Goal: Task Accomplishment & Management: Manage account settings

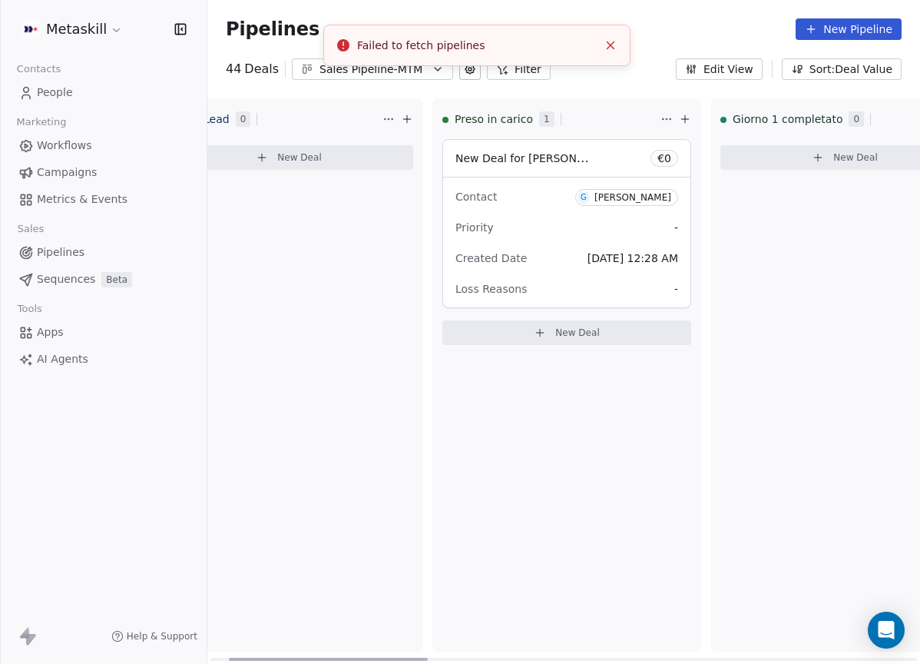
scroll to position [0, 73]
drag, startPoint x: 362, startPoint y: 658, endPoint x: 382, endPoint y: 652, distance: 20.7
click at [382, 658] on div at bounding box center [328, 659] width 199 height 3
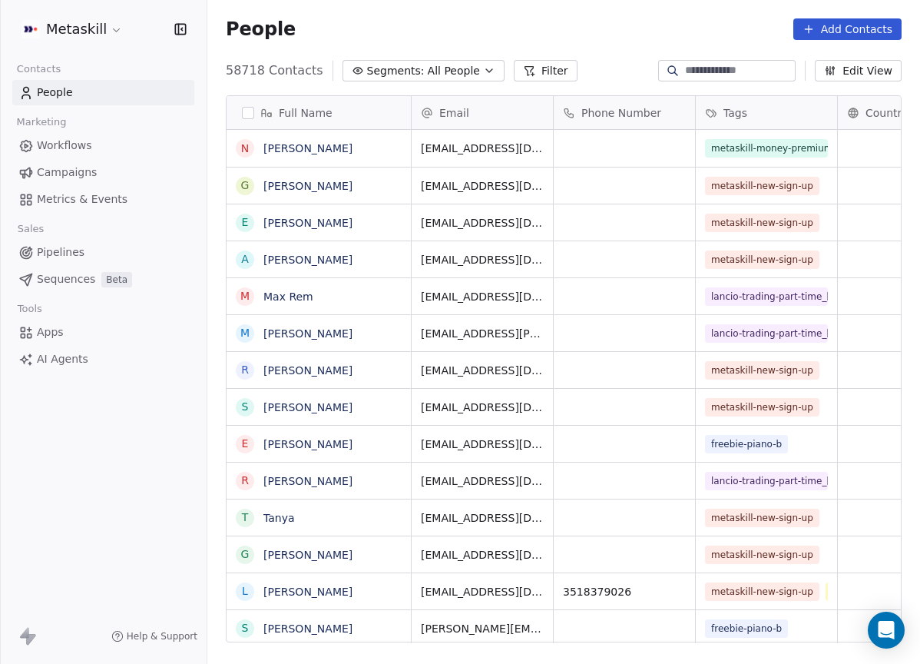
scroll to position [585, 713]
click at [78, 172] on span "Campaigns" at bounding box center [67, 172] width 60 height 16
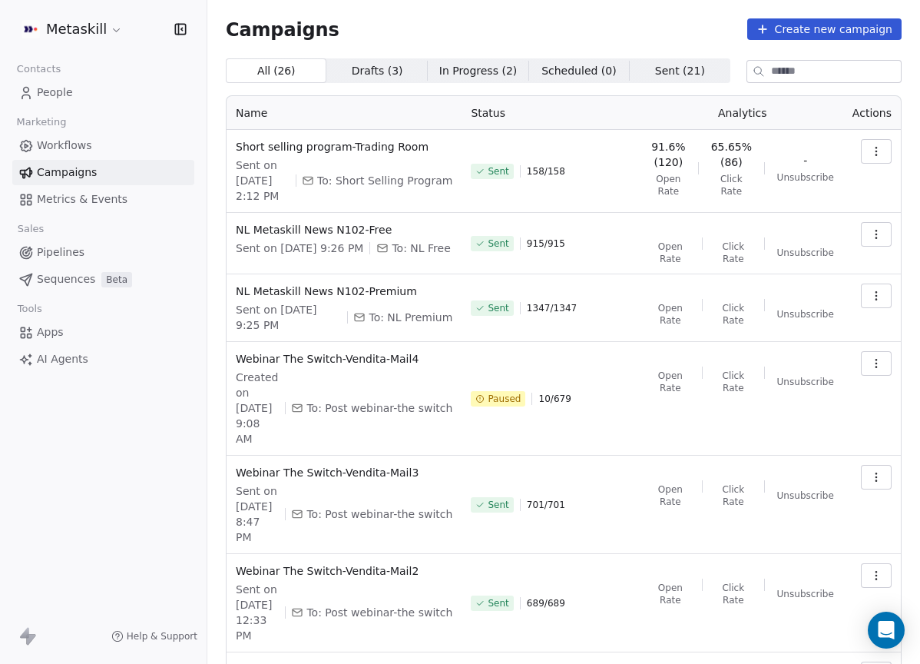
click at [65, 250] on span "Pipelines" at bounding box center [61, 252] width 48 height 16
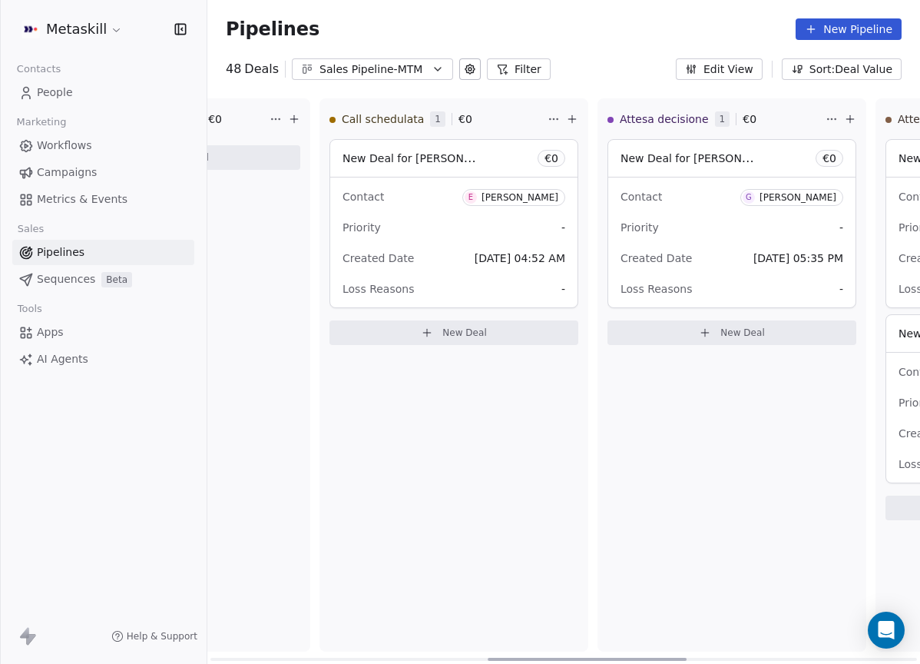
scroll to position [0, 1020]
drag, startPoint x: 381, startPoint y: 658, endPoint x: 665, endPoint y: 588, distance: 292.9
click at [665, 658] on div at bounding box center [595, 659] width 199 height 3
click at [383, 59] on button "Sales Pipeline-MTM" at bounding box center [372, 69] width 161 height 22
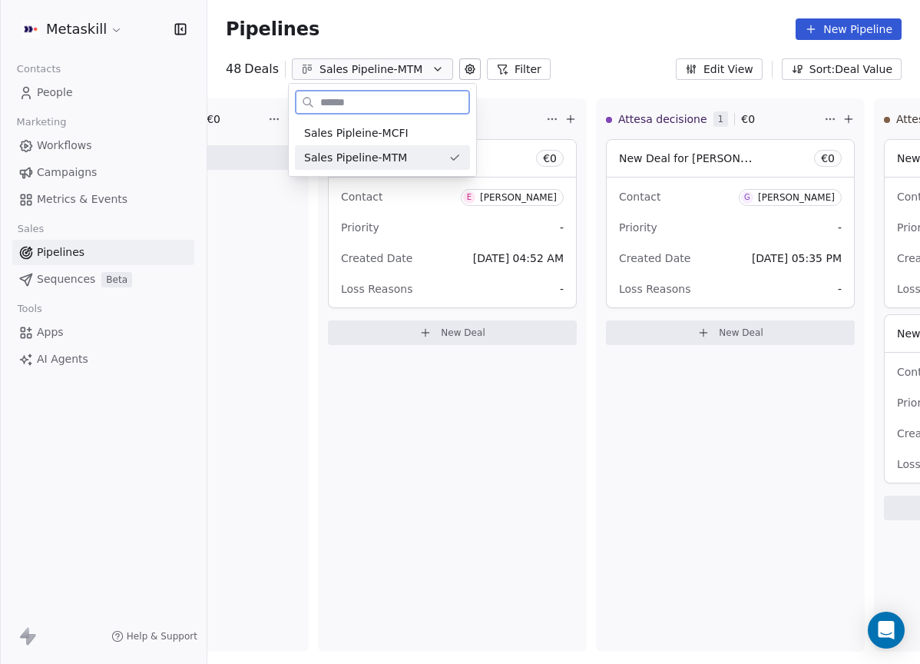
click at [404, 139] on div "Sales Pipleine-MCFI" at bounding box center [382, 133] width 157 height 16
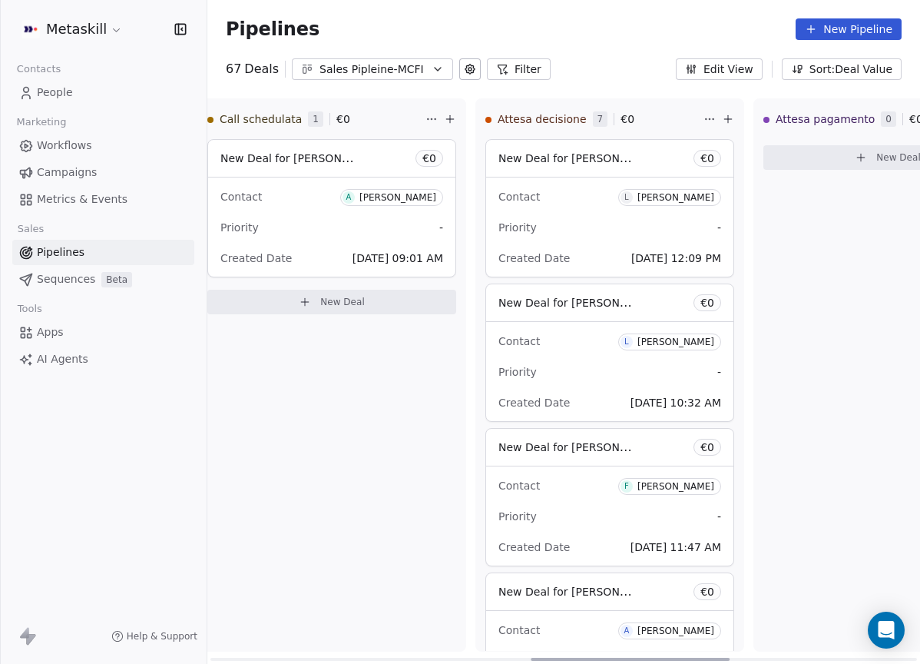
scroll to position [0, 1153]
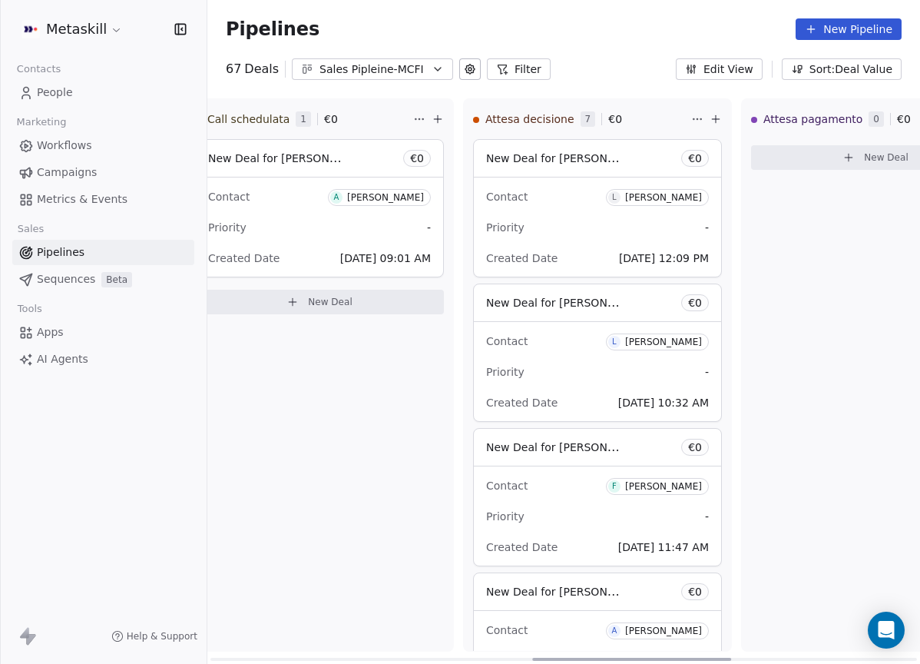
drag, startPoint x: 406, startPoint y: 653, endPoint x: 728, endPoint y: 583, distance: 329.4
click at [728, 658] on div at bounding box center [631, 659] width 199 height 3
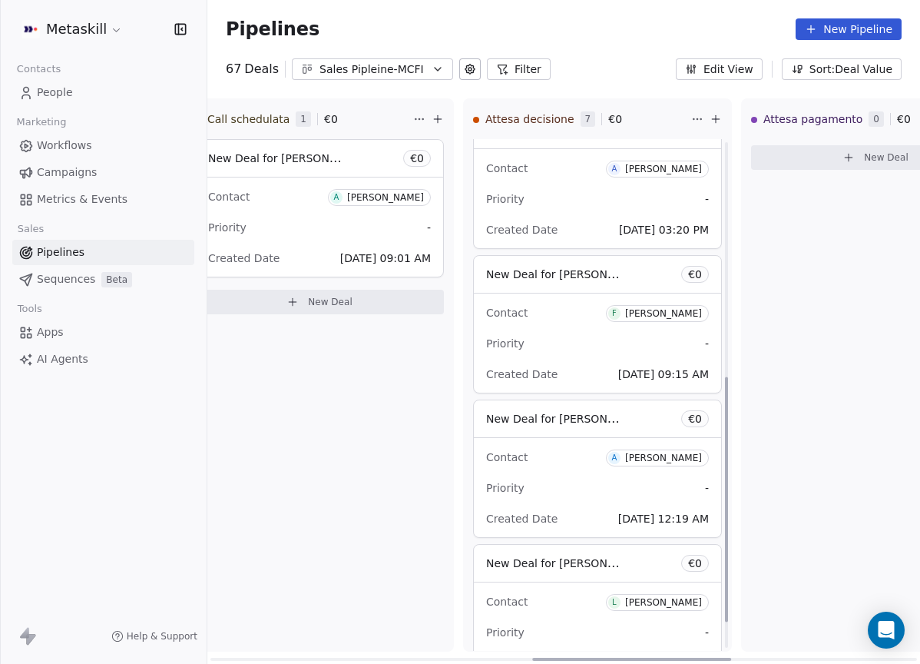
scroll to position [456, 0]
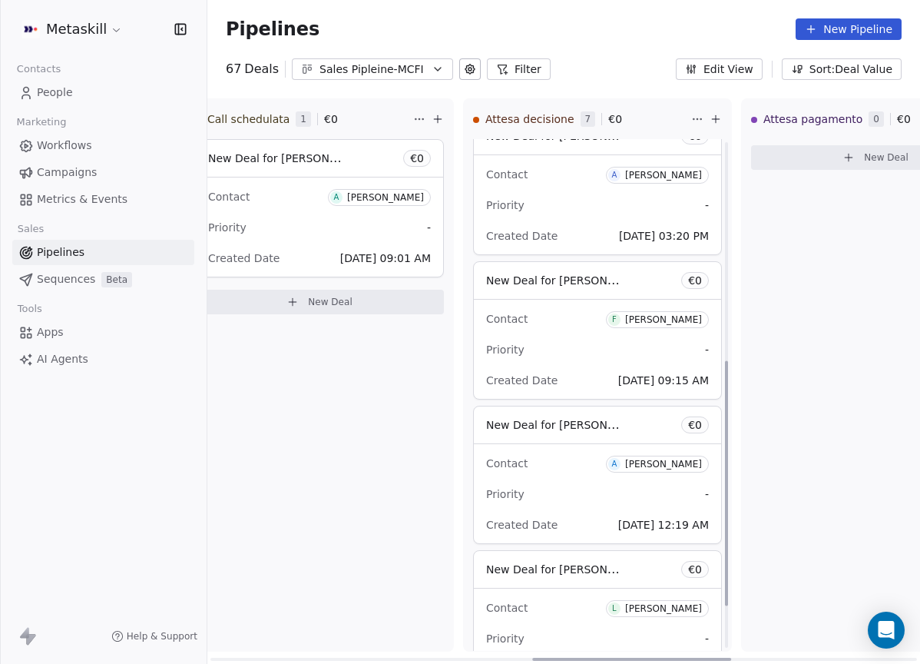
click at [626, 207] on div "Priority -" at bounding box center [597, 205] width 223 height 25
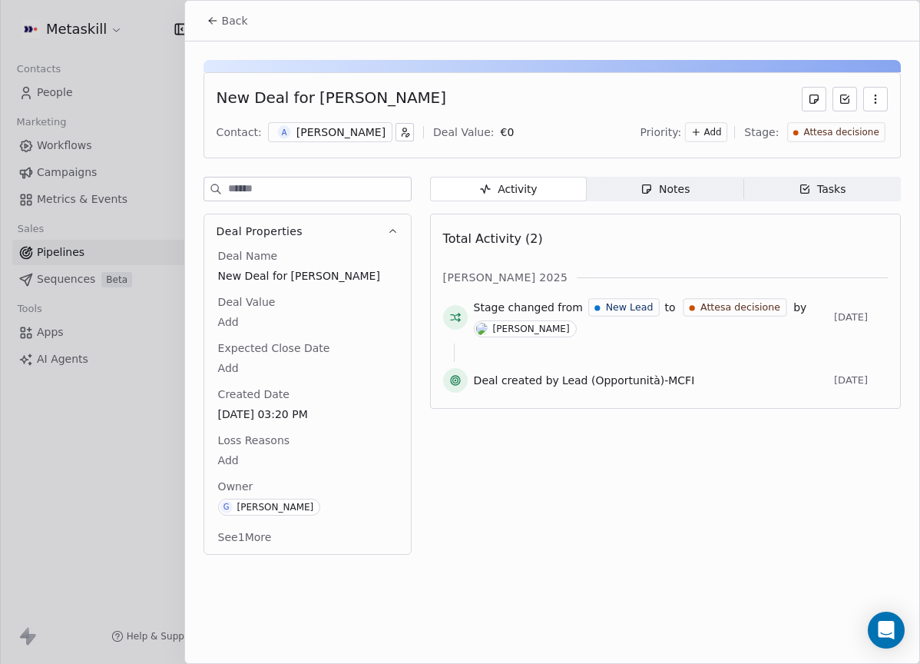
click at [286, 129] on span "A" at bounding box center [283, 132] width 13 height 13
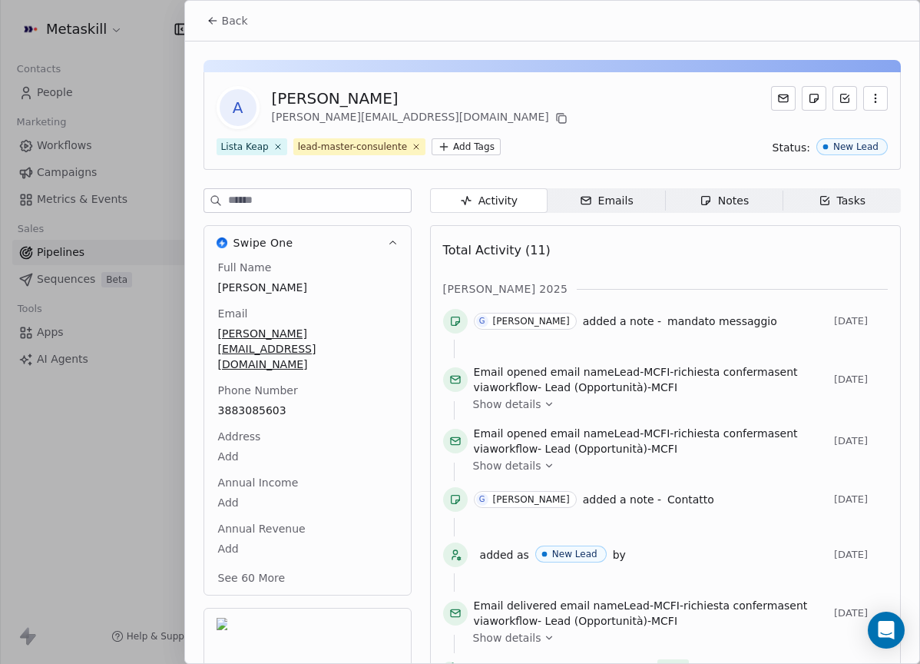
click at [719, 207] on div "Notes" at bounding box center [724, 201] width 49 height 16
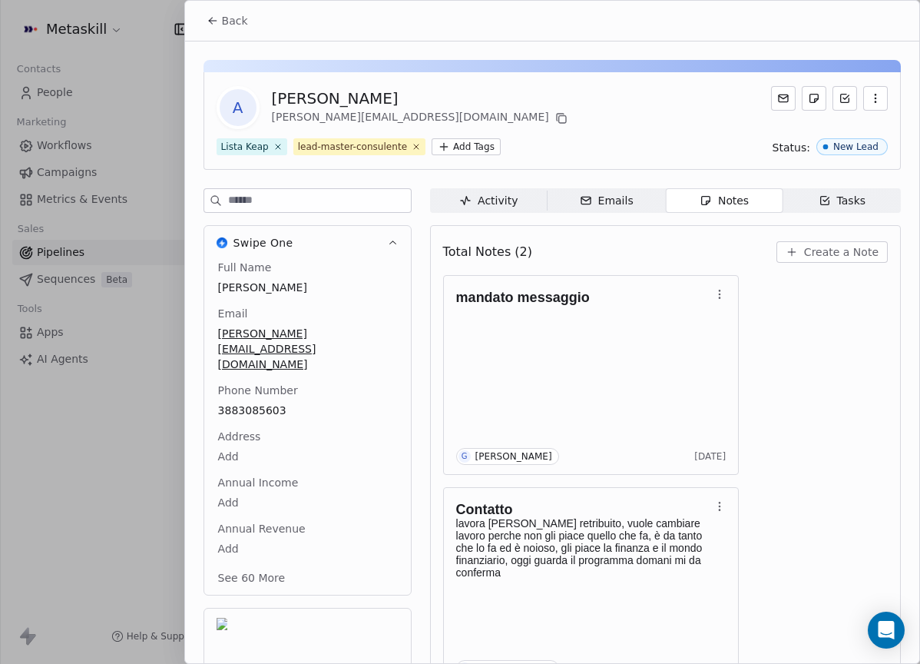
click at [222, 25] on span "Back" at bounding box center [235, 20] width 26 height 15
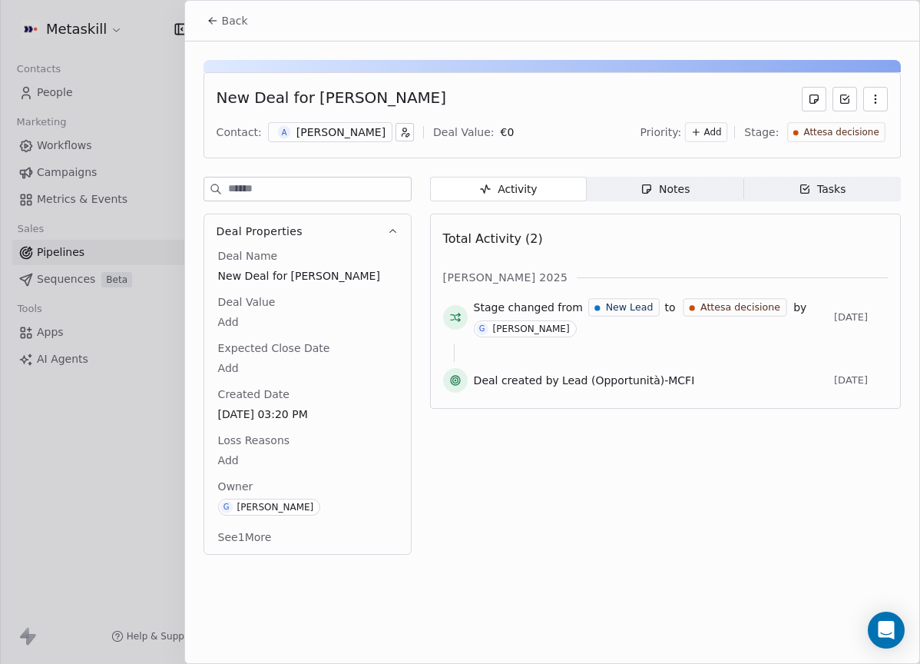
click at [701, 196] on span "Notes Notes" at bounding box center [665, 189] width 157 height 25
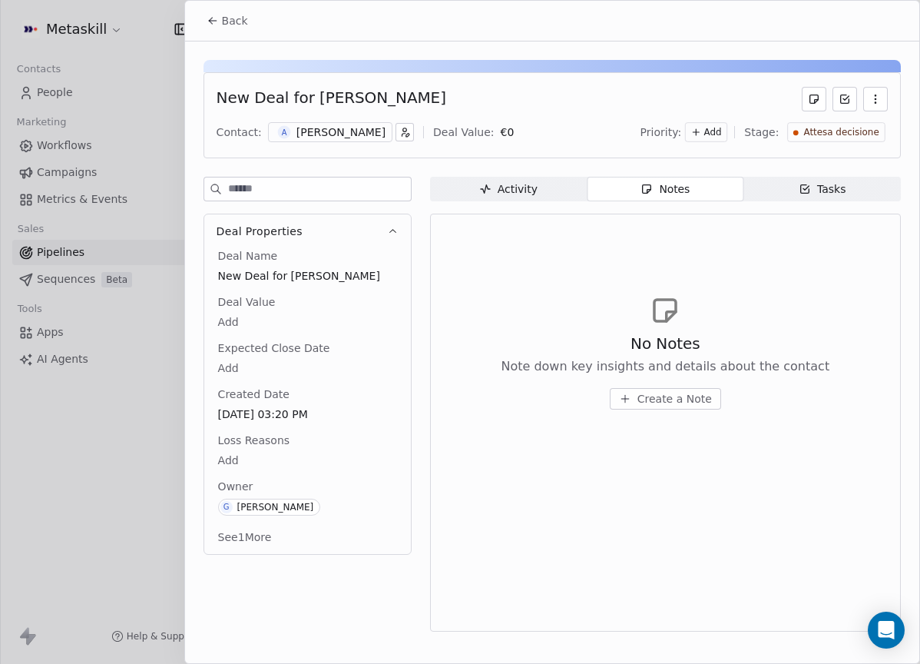
click at [686, 416] on div "No Notes Note down key insights and details about the contact Create a Note" at bounding box center [665, 351] width 445 height 189
click at [689, 399] on span "Create a Note" at bounding box center [675, 398] width 75 height 15
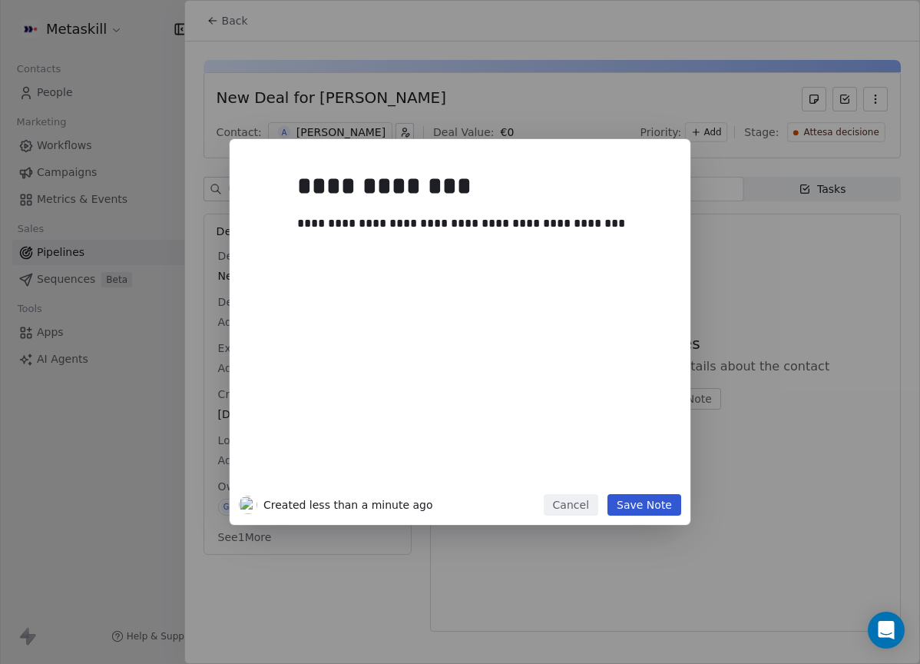
click at [638, 510] on button "Save Note" at bounding box center [645, 505] width 74 height 22
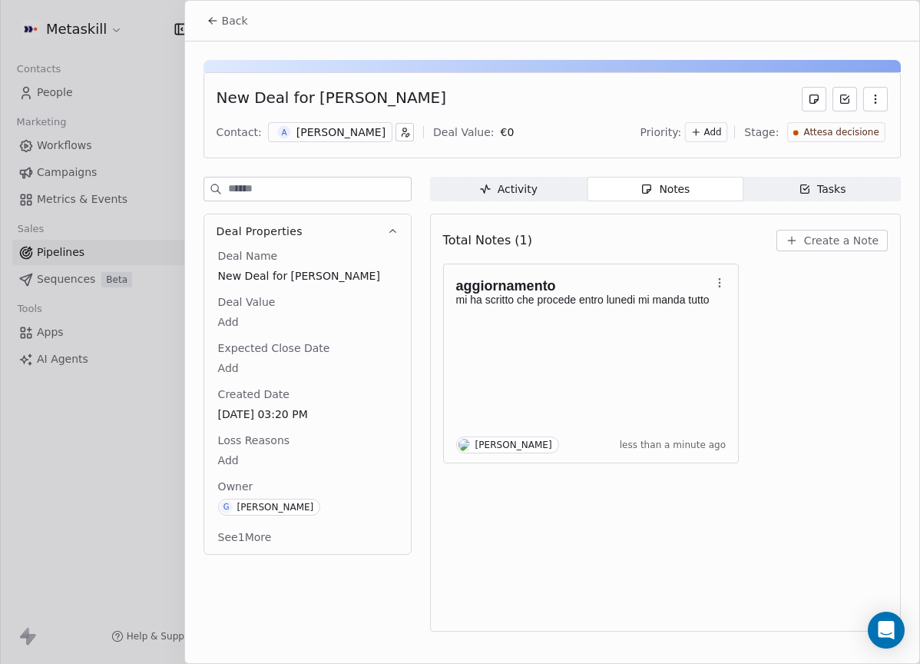
click at [222, 7] on button "Back" at bounding box center [227, 21] width 60 height 28
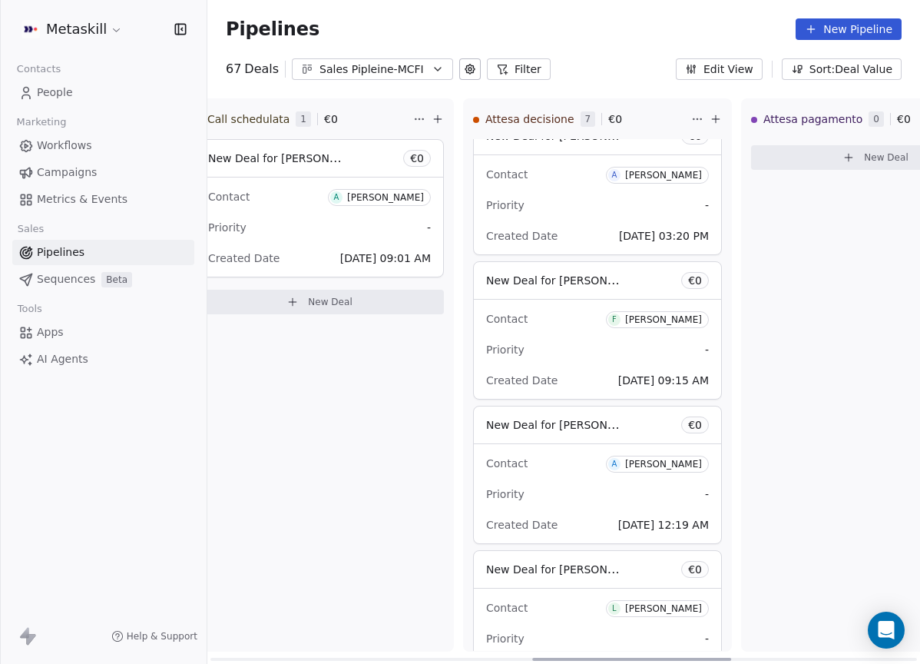
click at [809, 118] on span "Attesa pagamento" at bounding box center [813, 118] width 99 height 15
click at [665, 174] on div "[PERSON_NAME]" at bounding box center [663, 175] width 77 height 11
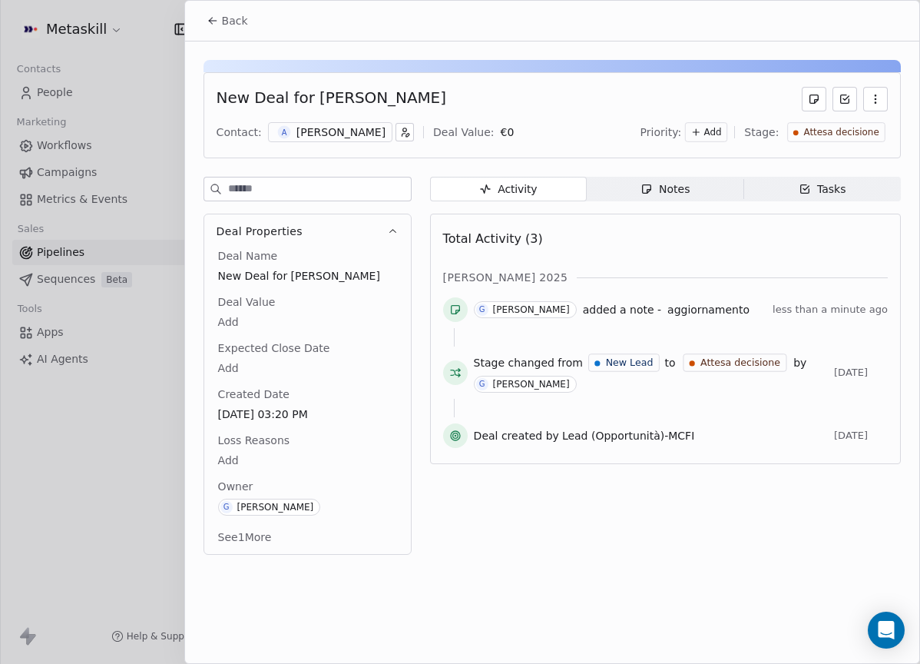
click at [837, 135] on span "Attesa decisione" at bounding box center [841, 132] width 75 height 13
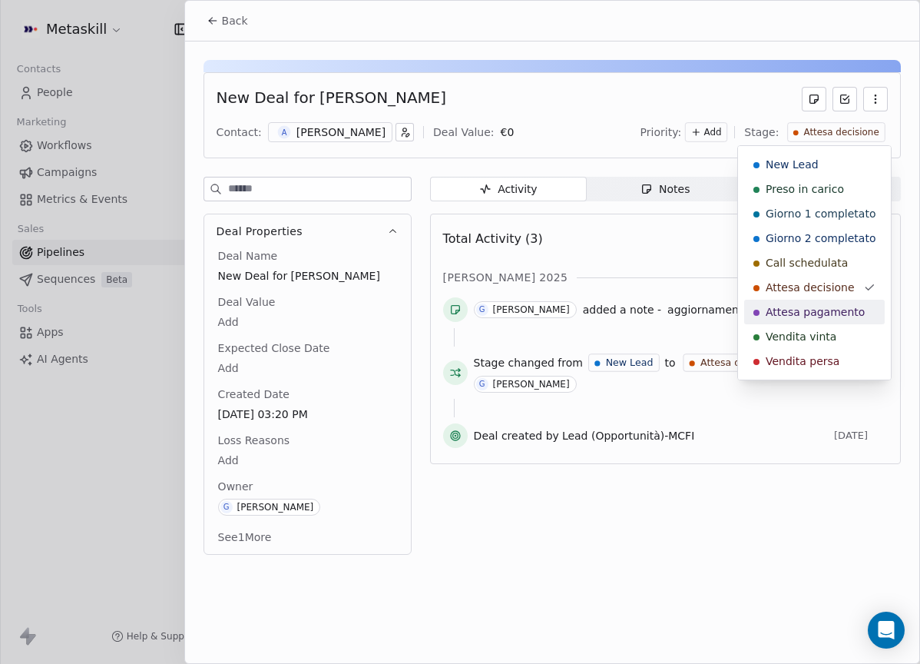
click at [817, 311] on span "Attesa pagamento" at bounding box center [815, 311] width 99 height 15
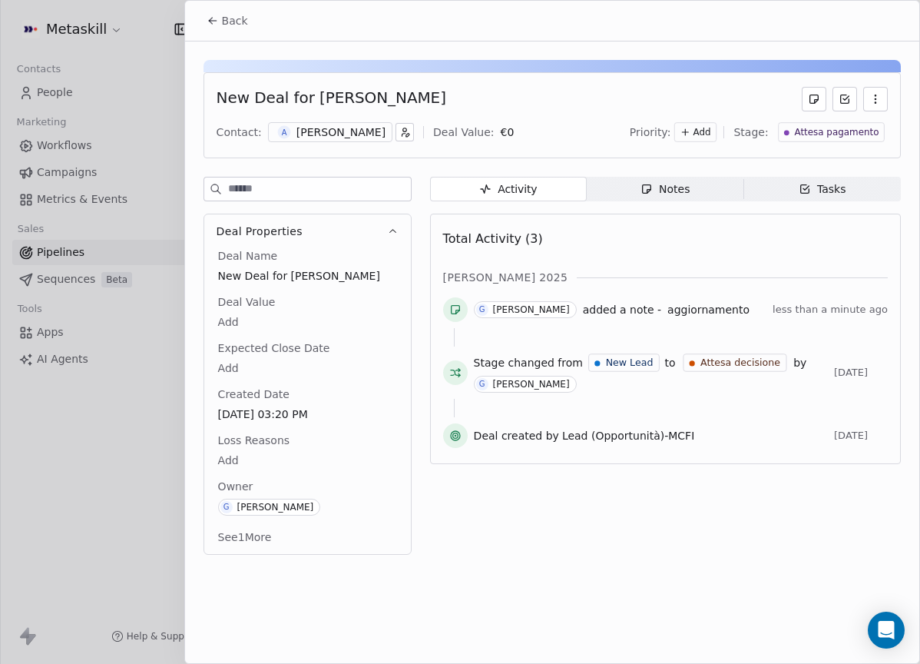
drag, startPoint x: 207, startPoint y: 0, endPoint x: 219, endPoint y: 8, distance: 14.9
click at [209, 1] on div "Back" at bounding box center [552, 21] width 734 height 40
click at [224, 10] on button "Back" at bounding box center [227, 21] width 60 height 28
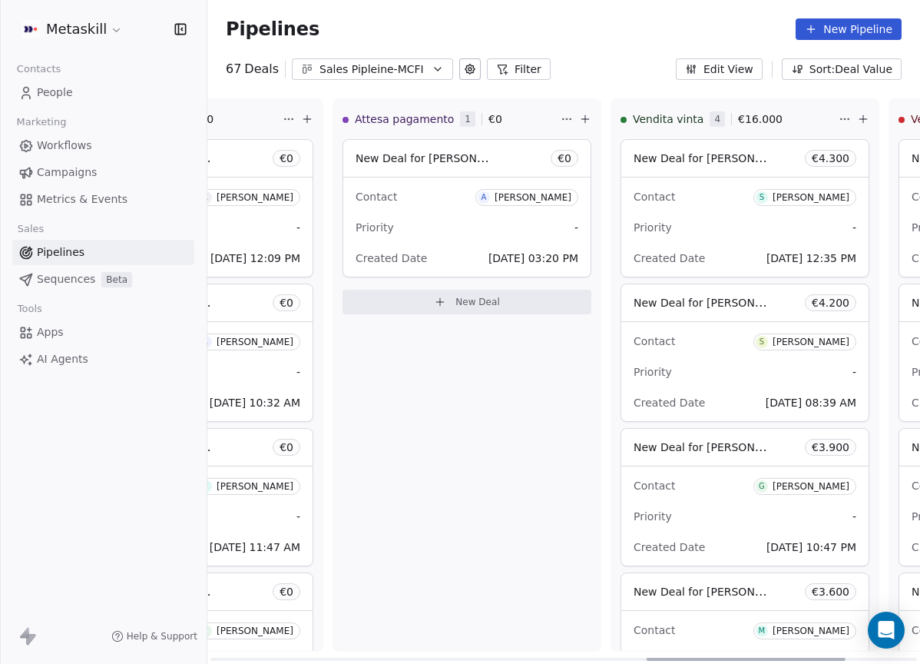
scroll to position [0, 1563]
drag, startPoint x: 396, startPoint y: 655, endPoint x: 831, endPoint y: 510, distance: 459.2
click at [831, 658] on div at bounding box center [746, 659] width 199 height 3
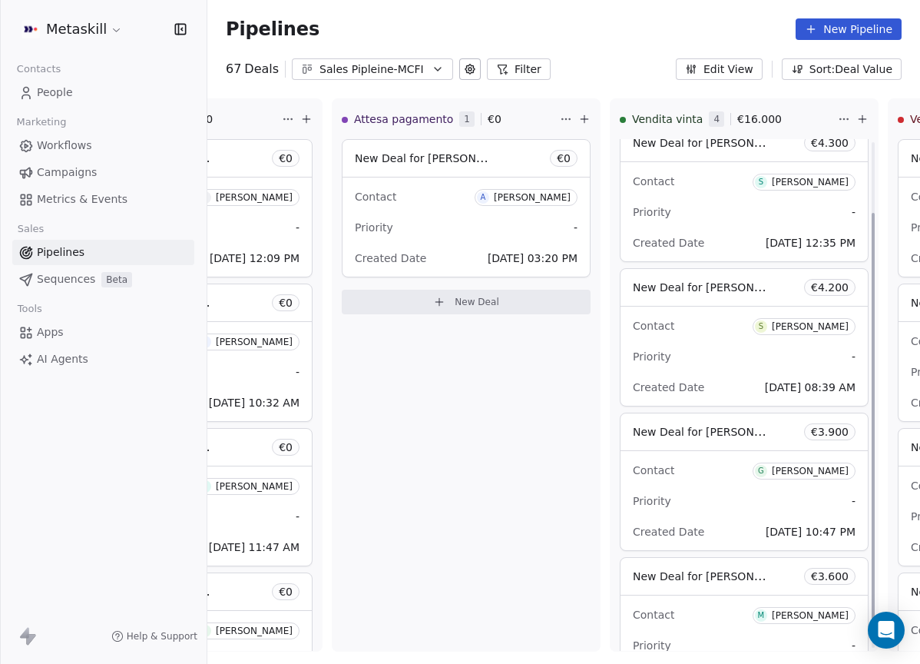
scroll to position [0, 0]
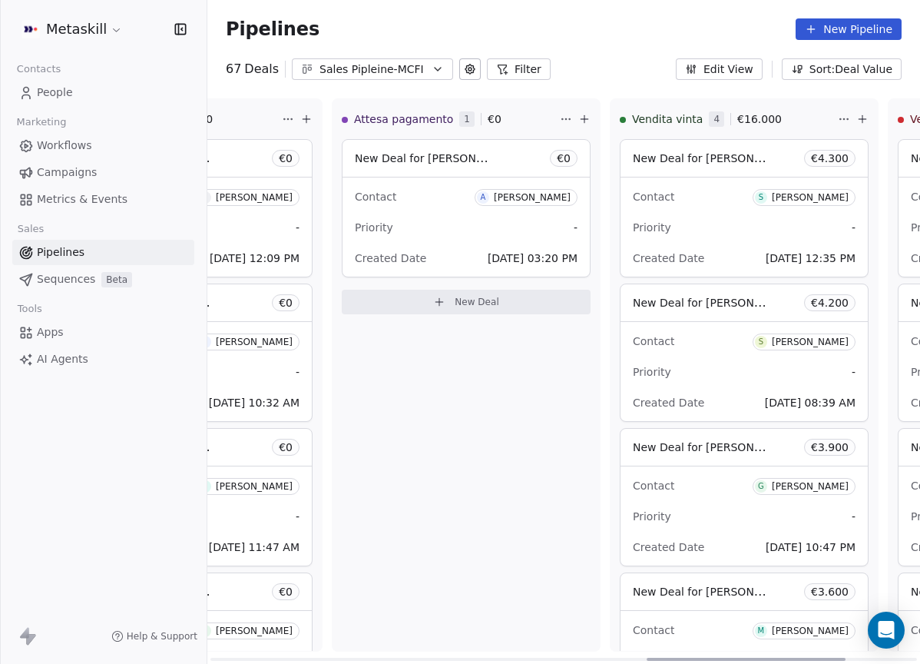
click at [552, 200] on div "[PERSON_NAME]" at bounding box center [532, 197] width 77 height 11
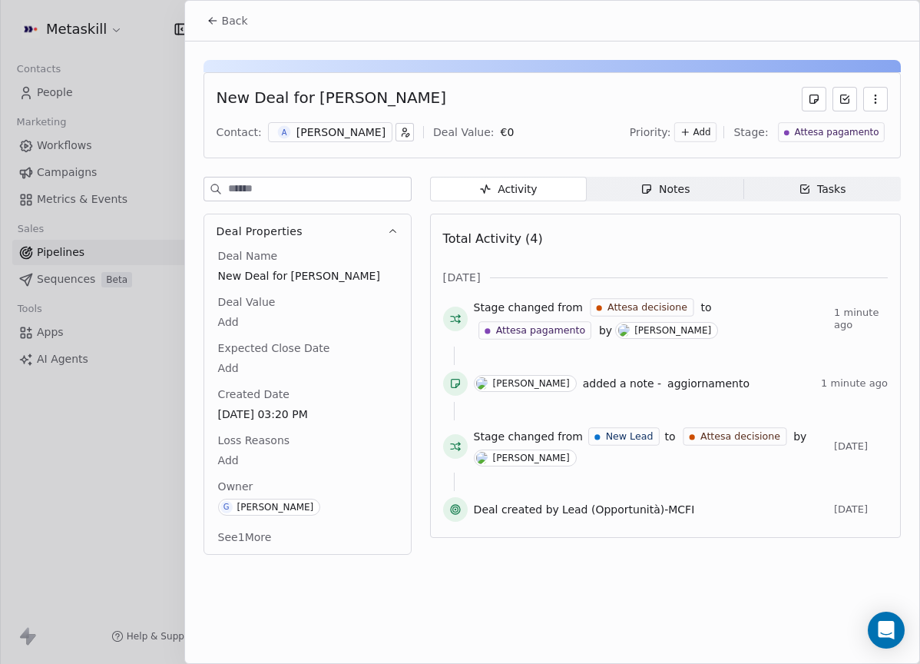
click at [633, 207] on div "Activity Activity Notes Notes Tasks Tasks Total Activity (4) ott 2025 Stage cha…" at bounding box center [665, 370] width 471 height 387
click at [643, 192] on icon "button" at bounding box center [647, 189] width 8 height 8
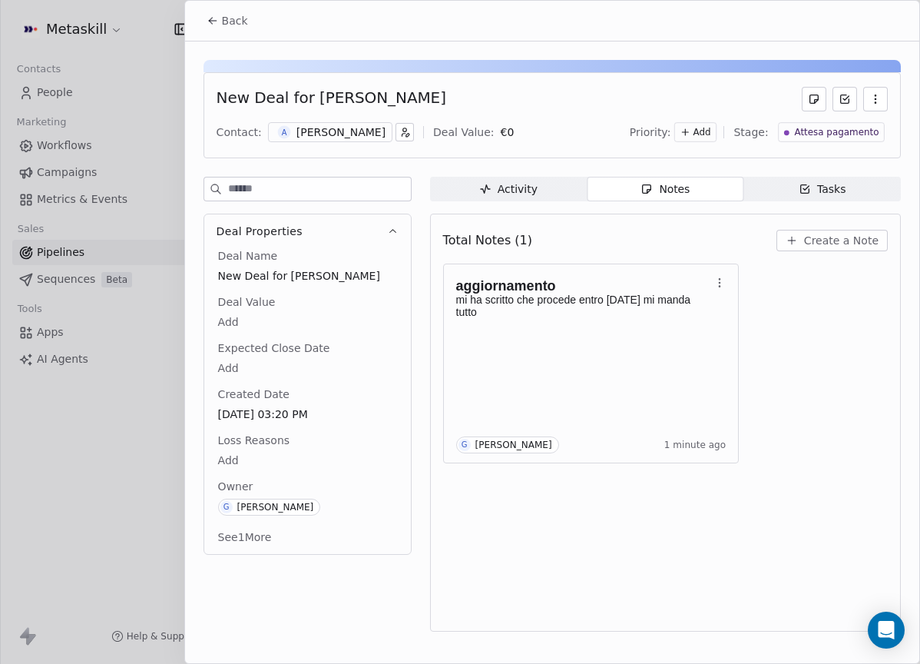
click at [350, 126] on div "[PERSON_NAME]" at bounding box center [341, 131] width 89 height 15
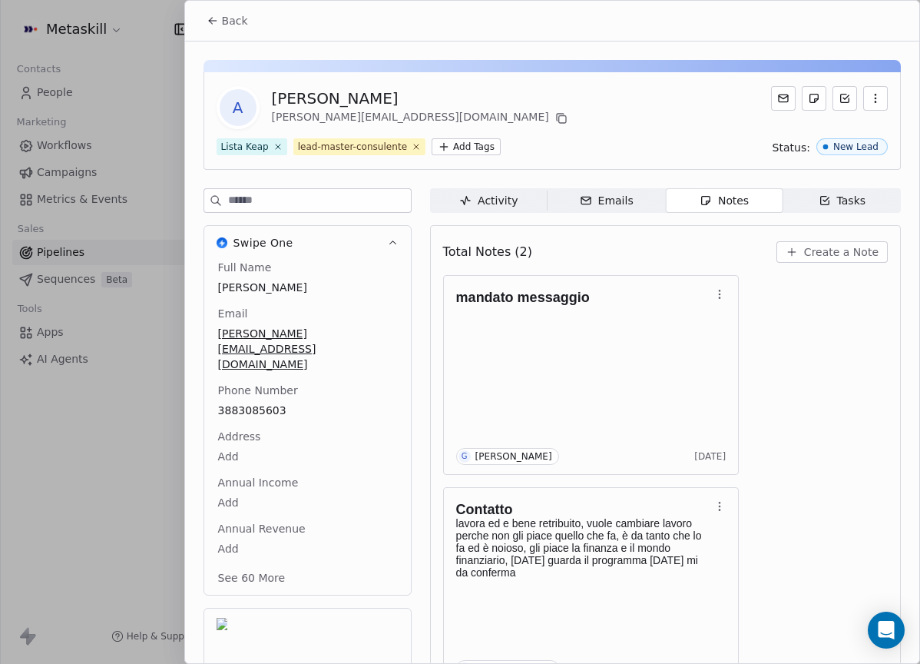
click at [230, 27] on span "Back" at bounding box center [235, 20] width 26 height 15
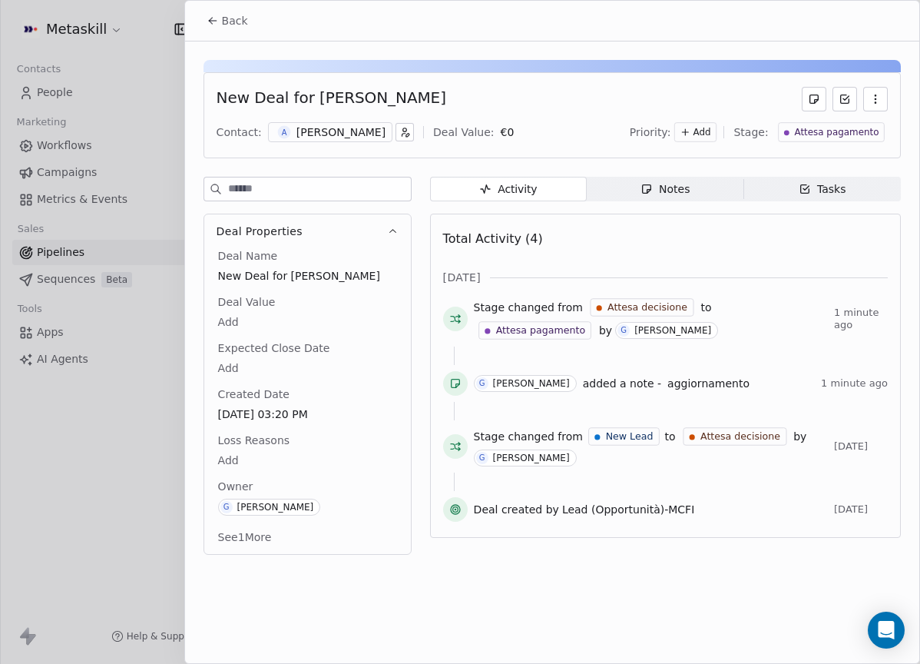
click at [140, 9] on div at bounding box center [460, 332] width 920 height 664
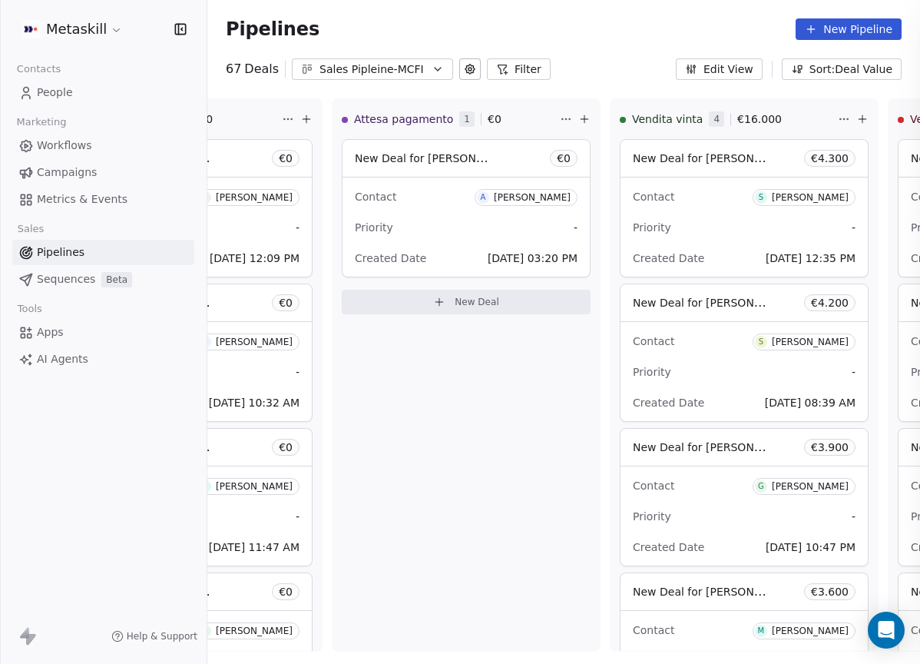
click at [242, 663] on div "Back Contact: Deal Value: Priority: Stage: Activity Activity Notes Notes Tasks …" at bounding box center [460, 664] width 920 height 0
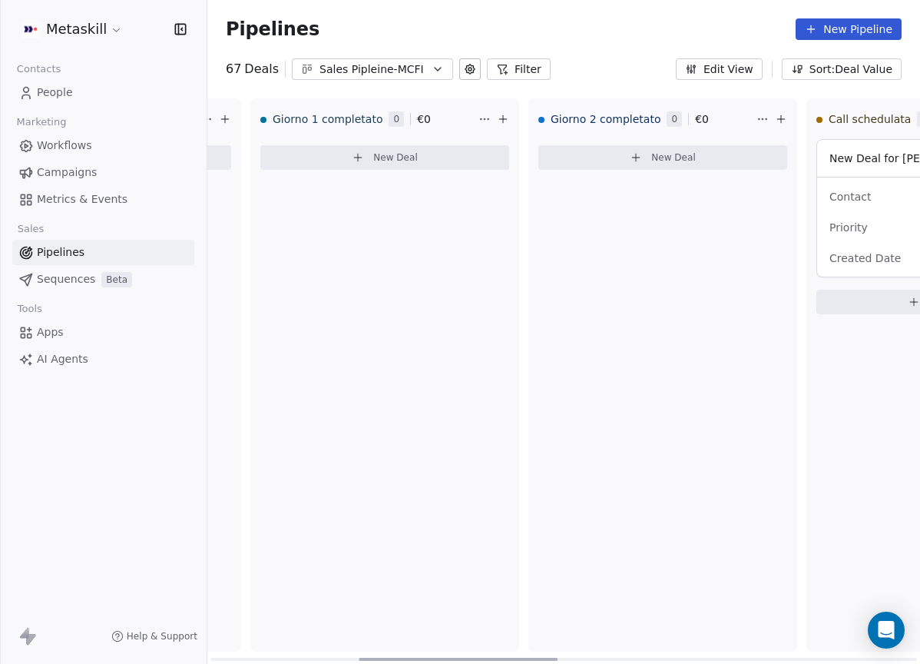
drag, startPoint x: 726, startPoint y: 655, endPoint x: 416, endPoint y: 289, distance: 480.2
click at [438, 658] on div at bounding box center [458, 659] width 199 height 3
click at [396, 71] on div "Sales Pipleine-MCFI" at bounding box center [373, 69] width 106 height 16
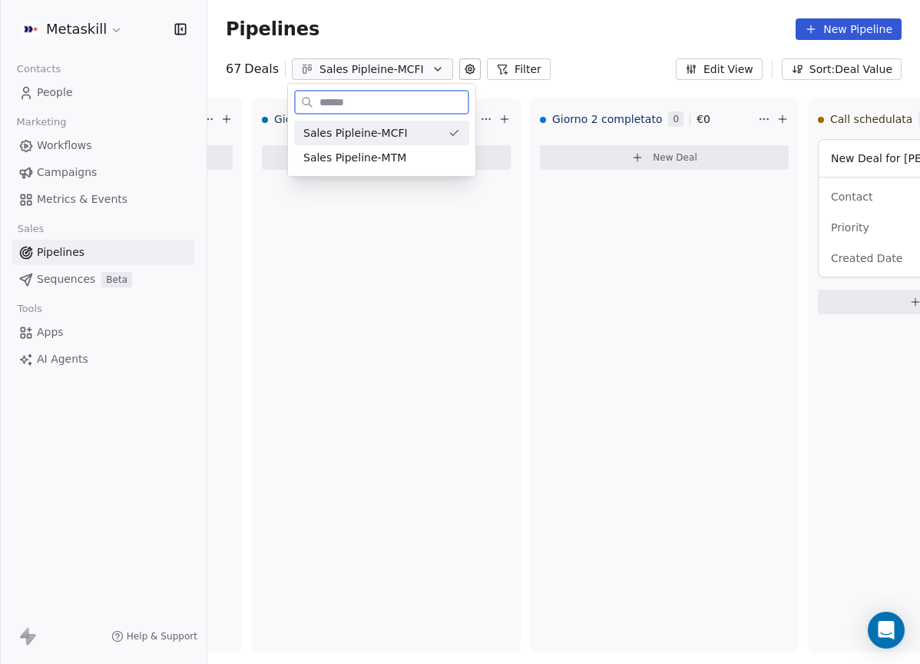
click at [421, 150] on div "Sales Pipeline-MTM" at bounding box center [381, 158] width 157 height 16
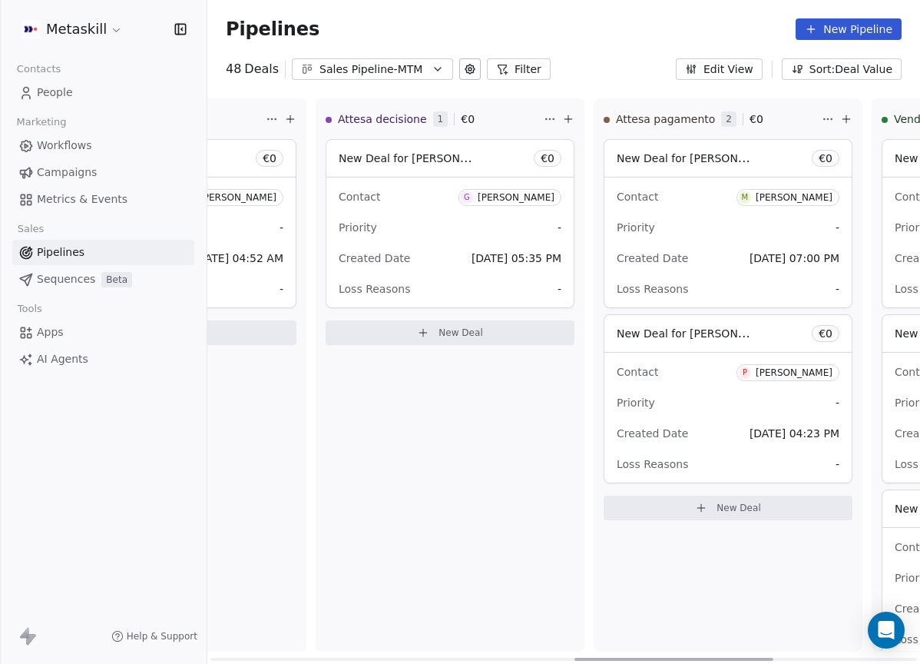
scroll to position [0, 1304]
drag, startPoint x: 405, startPoint y: 655, endPoint x: 770, endPoint y: 611, distance: 367.6
click at [769, 658] on div at bounding box center [674, 659] width 199 height 3
click at [779, 370] on div "[PERSON_NAME]" at bounding box center [790, 372] width 77 height 11
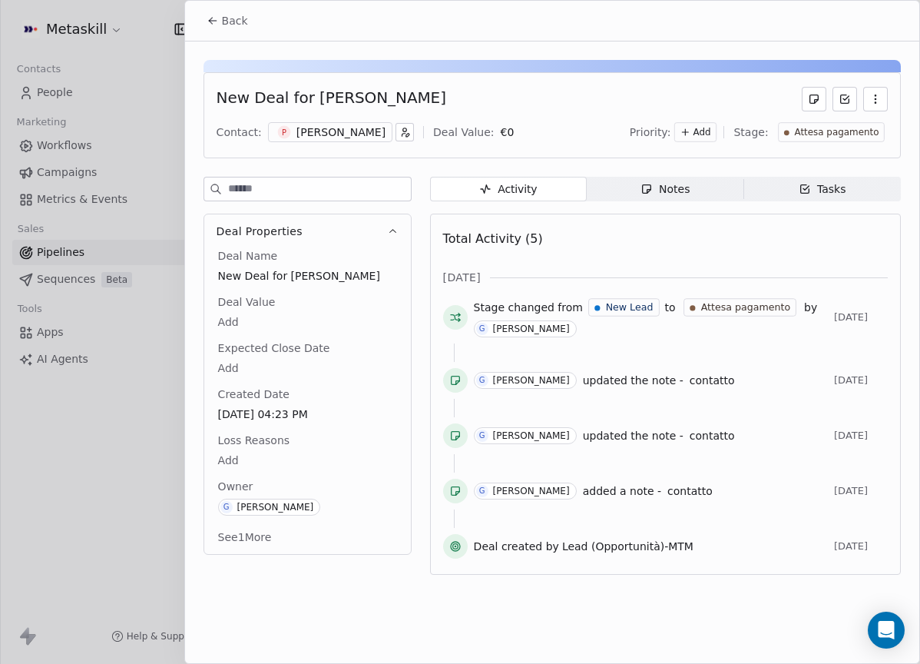
click at [380, 136] on div "[PERSON_NAME]" at bounding box center [341, 131] width 89 height 15
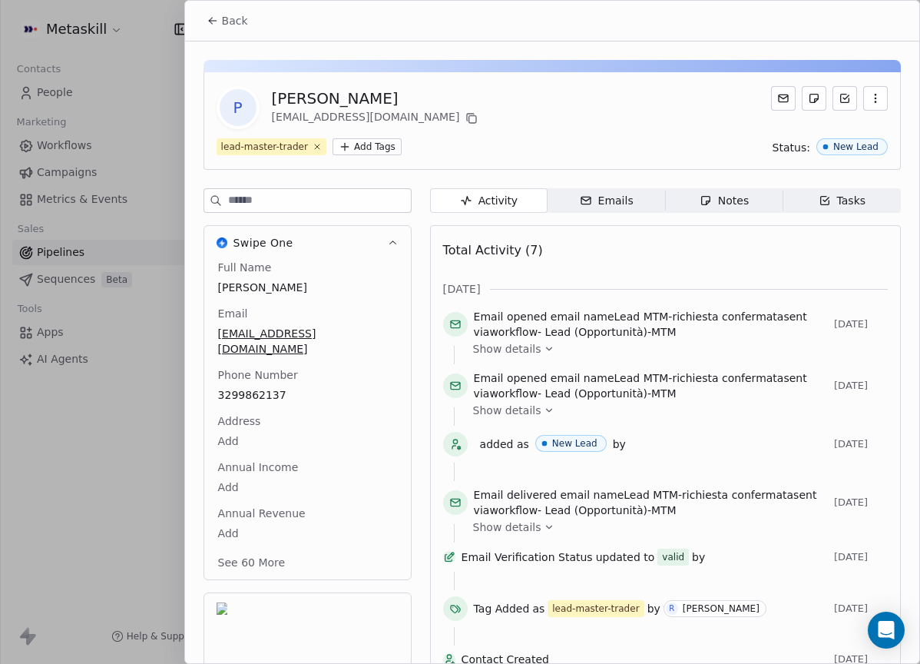
click at [703, 192] on span "Notes Notes" at bounding box center [724, 200] width 118 height 25
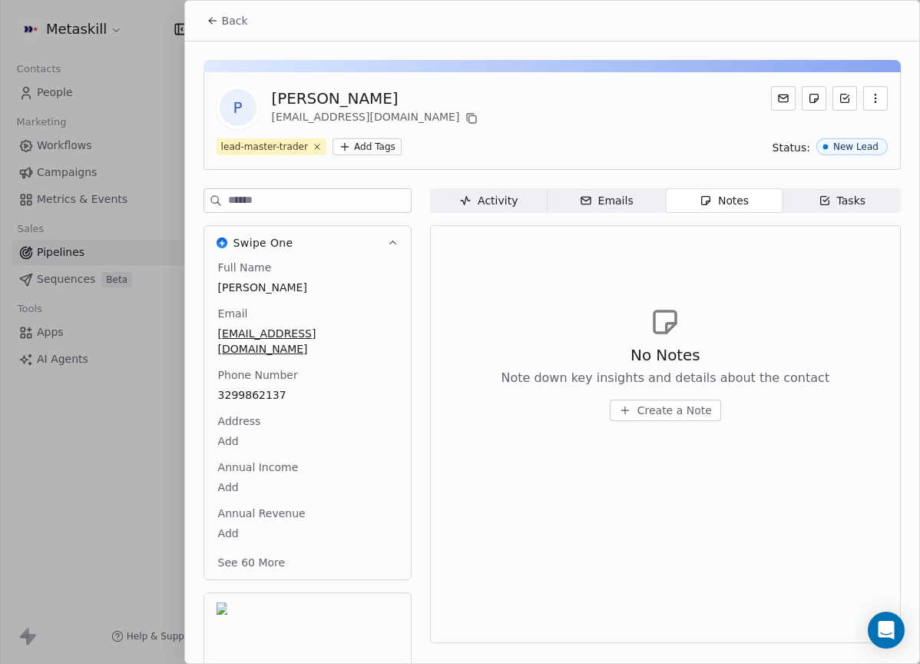
click at [522, 194] on span "Activity Activity" at bounding box center [489, 200] width 118 height 25
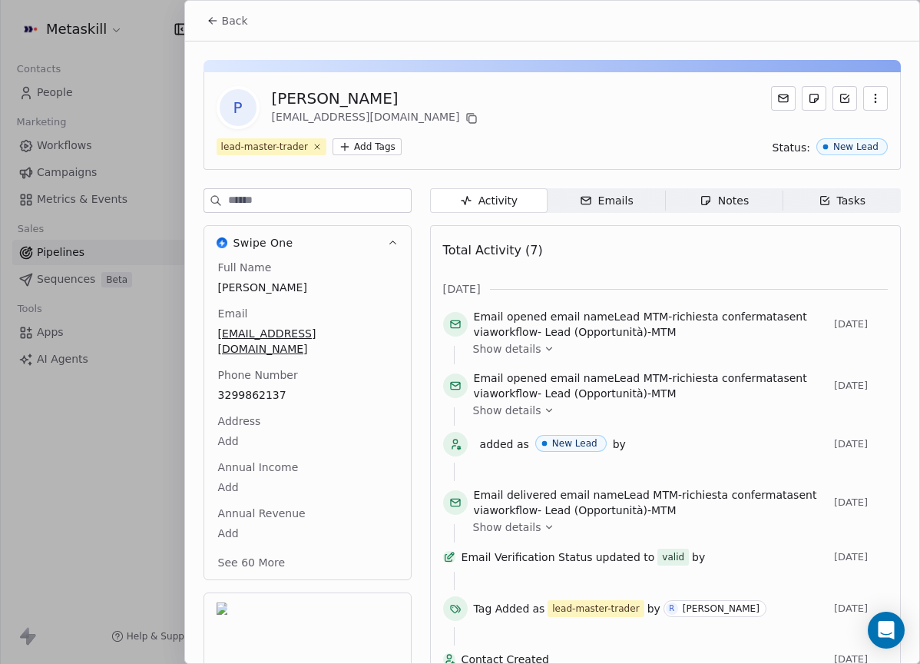
drag, startPoint x: 210, startPoint y: 14, endPoint x: 251, endPoint y: 34, distance: 46.0
click at [210, 15] on button "Back" at bounding box center [227, 21] width 60 height 28
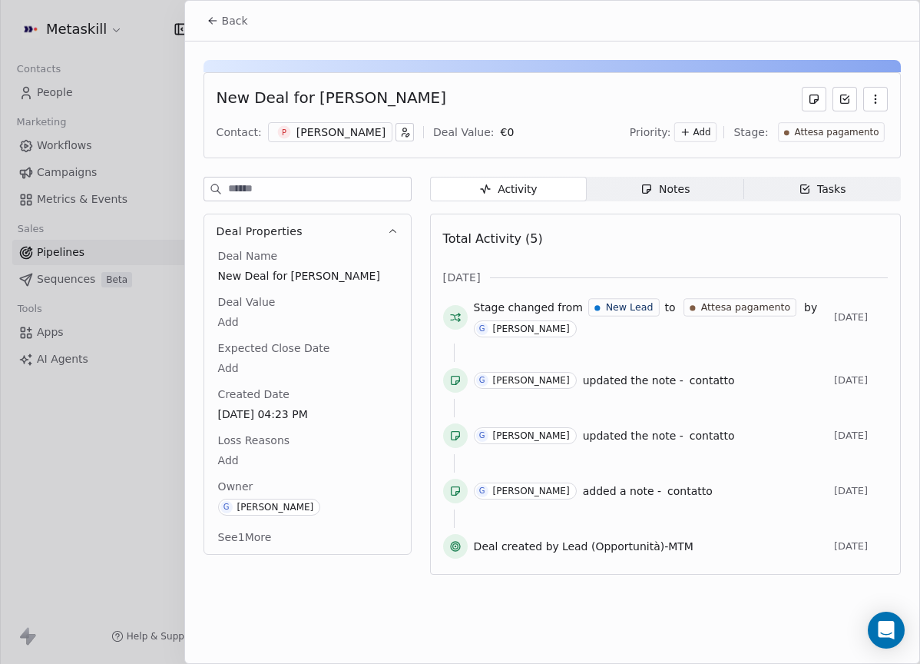
click at [668, 182] on div "Notes" at bounding box center [665, 189] width 49 height 16
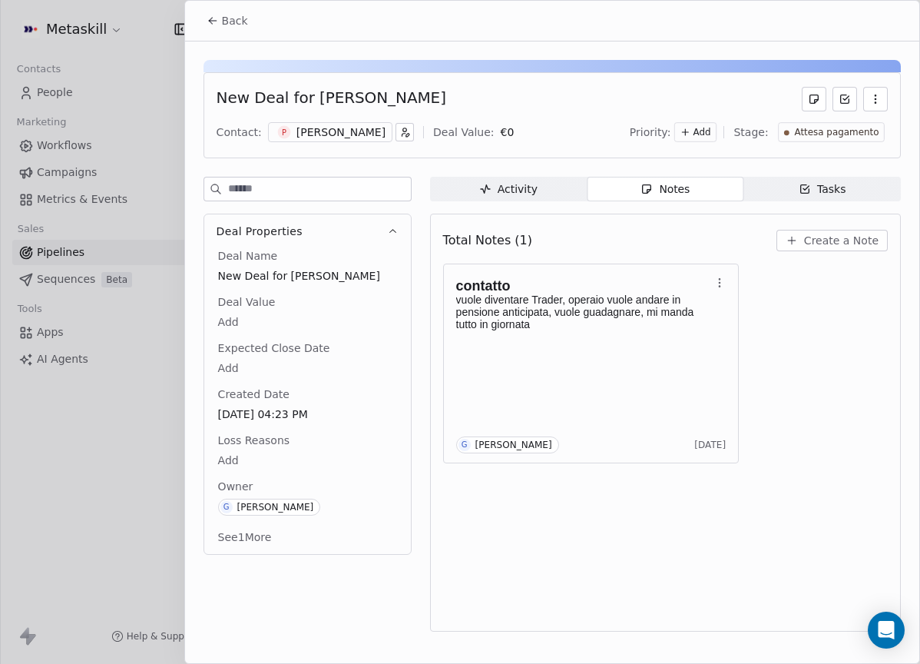
click at [386, 130] on div "[PERSON_NAME]" at bounding box center [341, 131] width 89 height 15
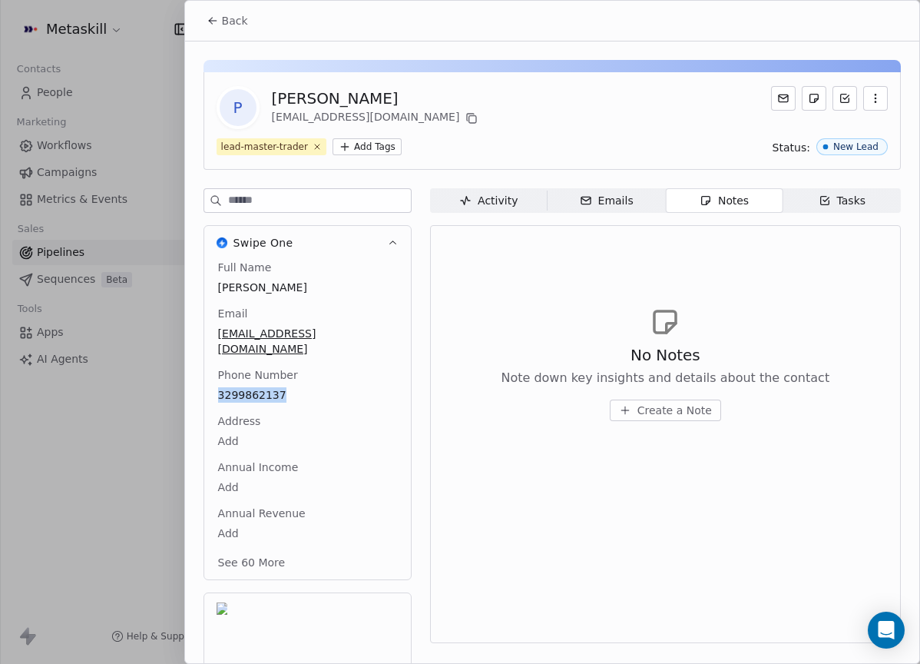
click at [242, 26] on span "Back" at bounding box center [235, 20] width 26 height 15
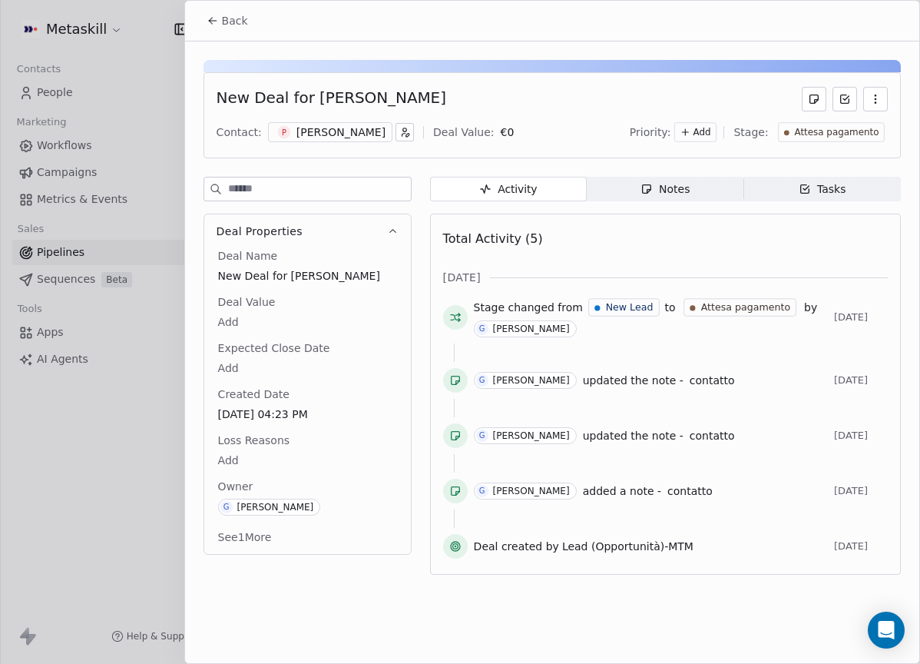
click at [678, 192] on div "Notes" at bounding box center [665, 189] width 49 height 16
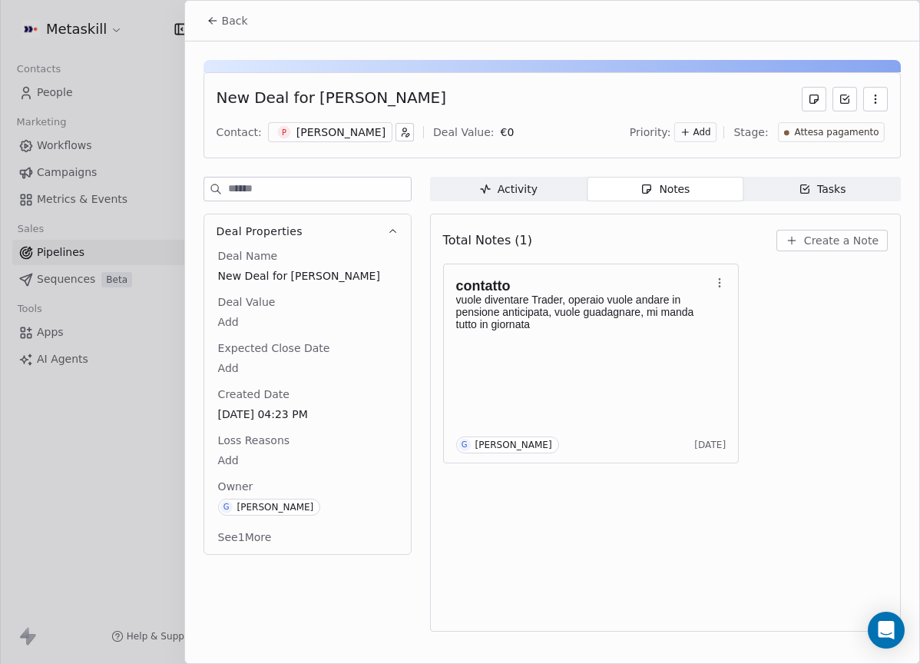
drag, startPoint x: 797, startPoint y: 214, endPoint x: 797, endPoint y: 227, distance: 12.3
click at [796, 226] on div "Total Notes (1) Create a Note contatto vuole diventare Trader, operaio vuole an…" at bounding box center [665, 423] width 471 height 418
click at [803, 229] on div "Total Notes (1) Create a Note" at bounding box center [665, 241] width 445 height 34
click at [803, 231] on button "Create a Note" at bounding box center [832, 241] width 111 height 22
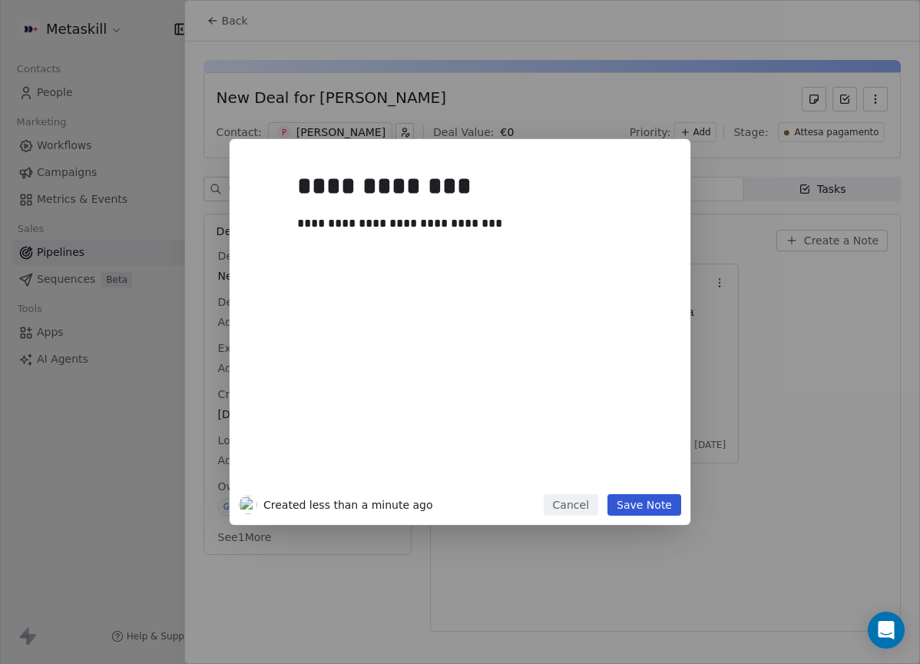
click at [658, 518] on div "**********" at bounding box center [460, 332] width 461 height 386
click at [655, 503] on button "Save Note" at bounding box center [645, 505] width 74 height 22
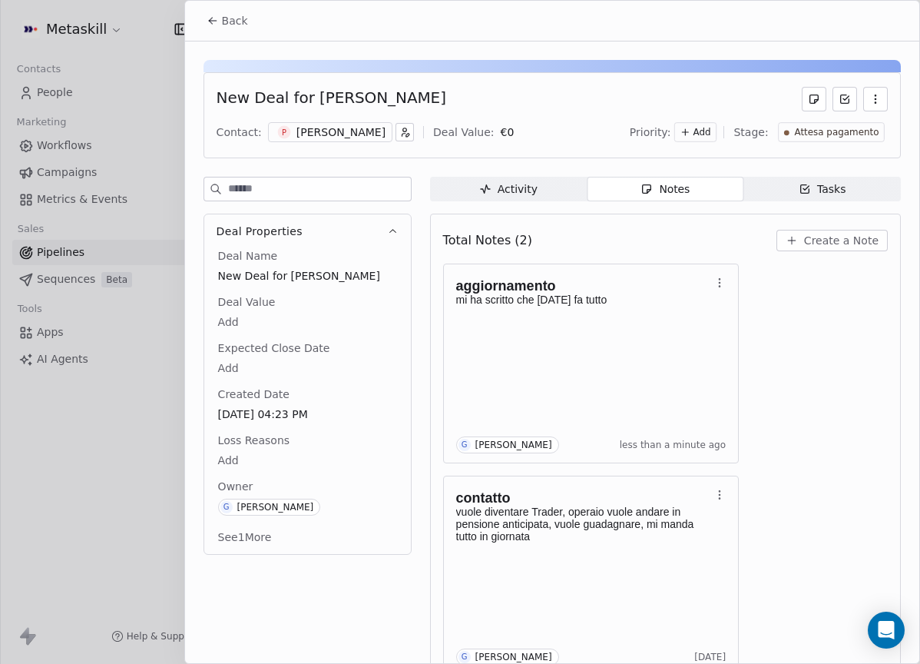
click at [237, 41] on div "New Deal for Pasquale daniele Zarattini Contact: P Pasquale daniele Zarattini D…" at bounding box center [552, 367] width 734 height 653
click at [238, 27] on span "Back" at bounding box center [235, 20] width 26 height 15
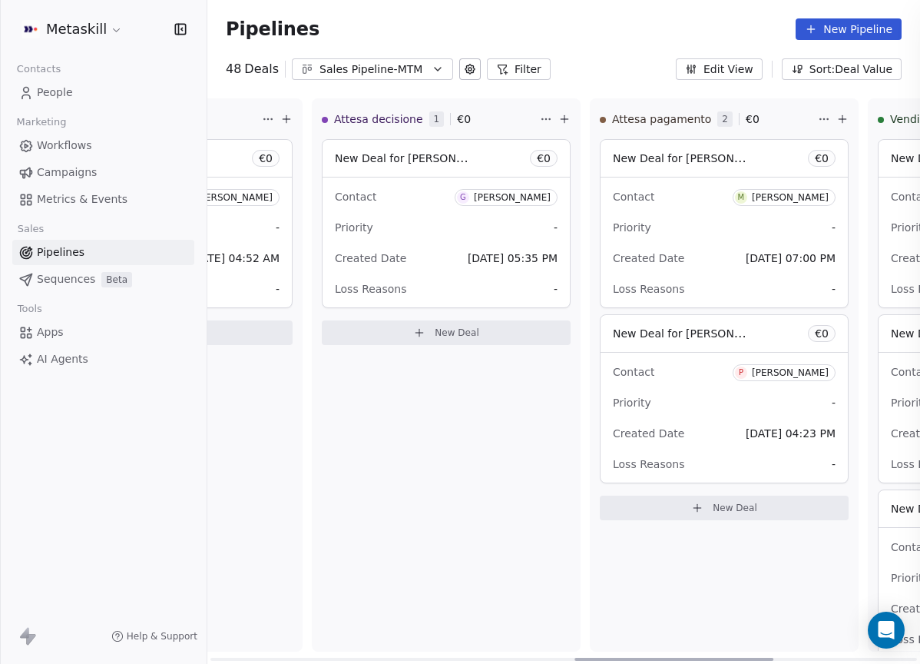
click at [229, 18] on div at bounding box center [460, 332] width 920 height 664
click at [833, 202] on span "M Matteo Cucchi" at bounding box center [784, 197] width 103 height 17
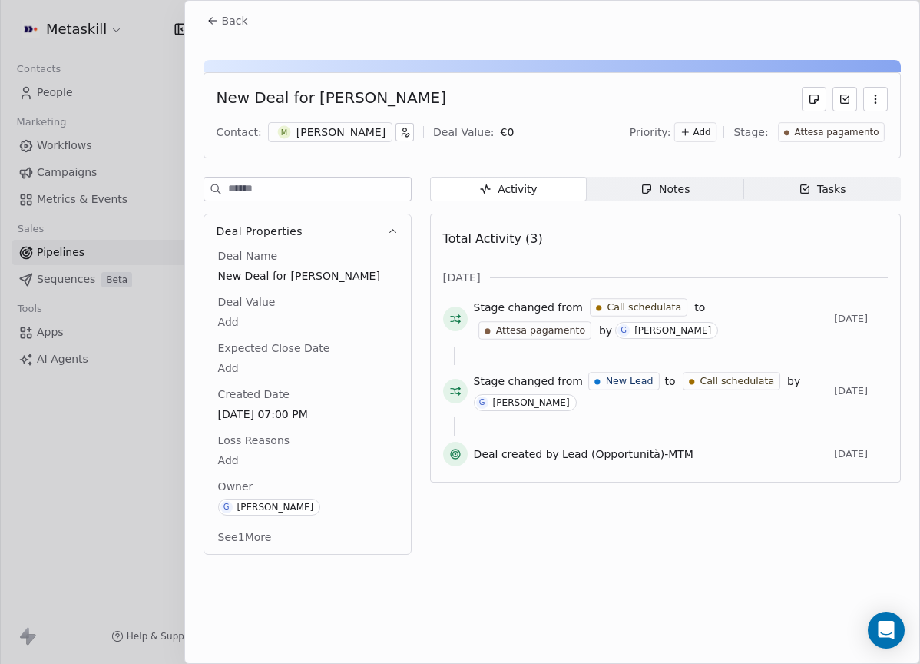
click at [332, 131] on div "[PERSON_NAME]" at bounding box center [341, 131] width 89 height 15
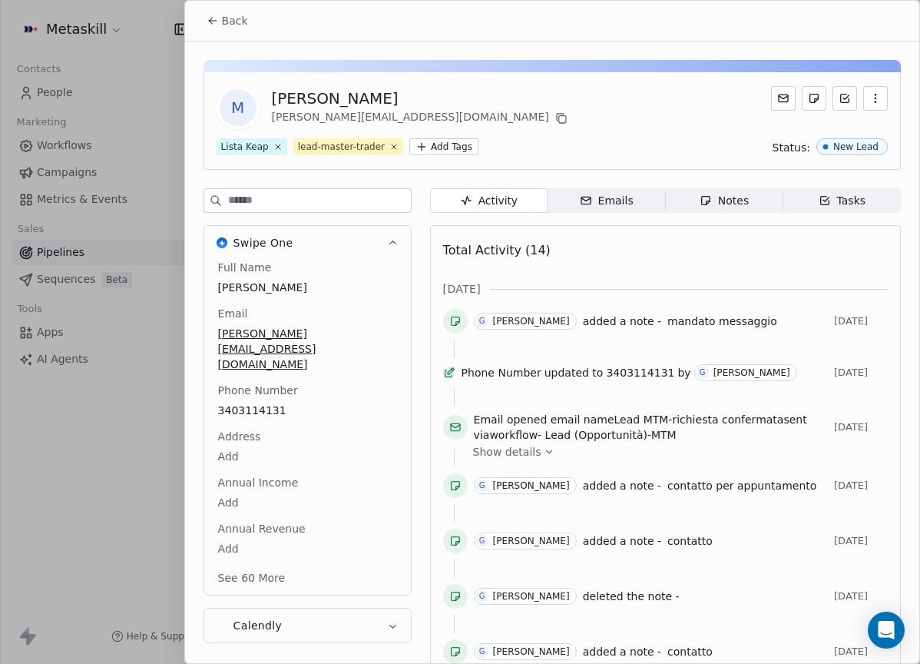
click at [799, 221] on div "Activity Activity Emails Emails Notes Notes Tasks Tasks Total Activity (14) ott…" at bounding box center [665, 643] width 471 height 910
click at [777, 215] on div "Activity Activity Emails Emails Notes Notes Tasks Tasks Total Activity (14) ott…" at bounding box center [665, 643] width 471 height 910
click at [761, 208] on span "Notes Notes" at bounding box center [724, 200] width 118 height 25
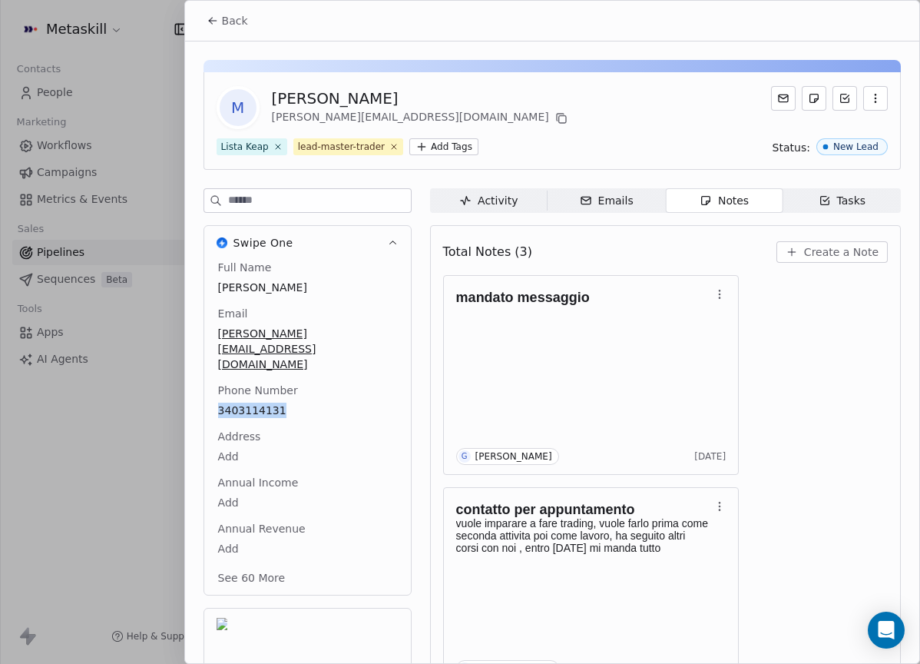
click at [867, 257] on span "Create a Note" at bounding box center [841, 251] width 75 height 15
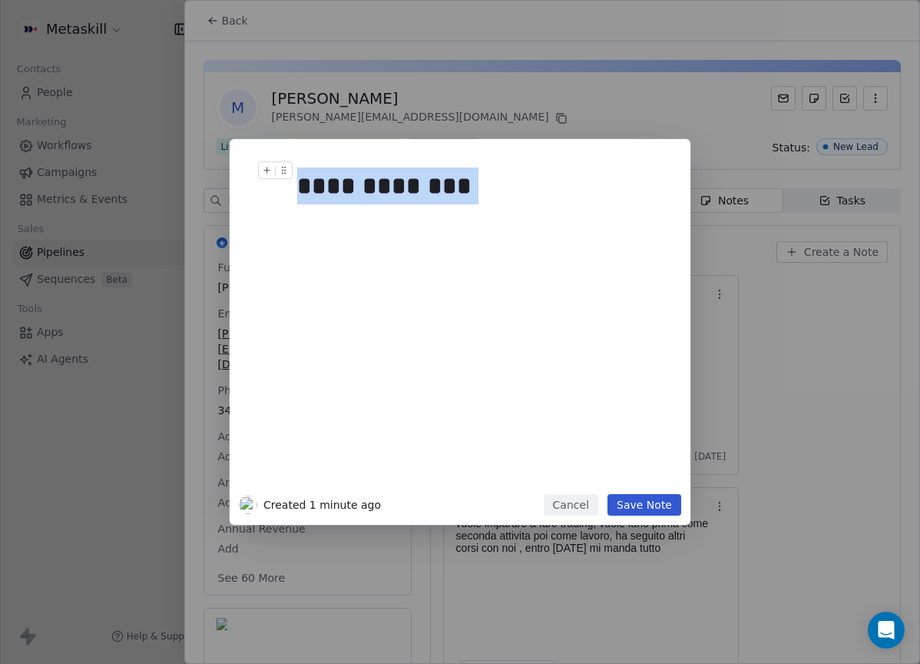
drag, startPoint x: 408, startPoint y: 185, endPoint x: 310, endPoint y: 187, distance: 97.6
click at [233, 178] on div "**********" at bounding box center [460, 332] width 461 height 386
click at [584, 515] on button "Cancel" at bounding box center [571, 505] width 55 height 22
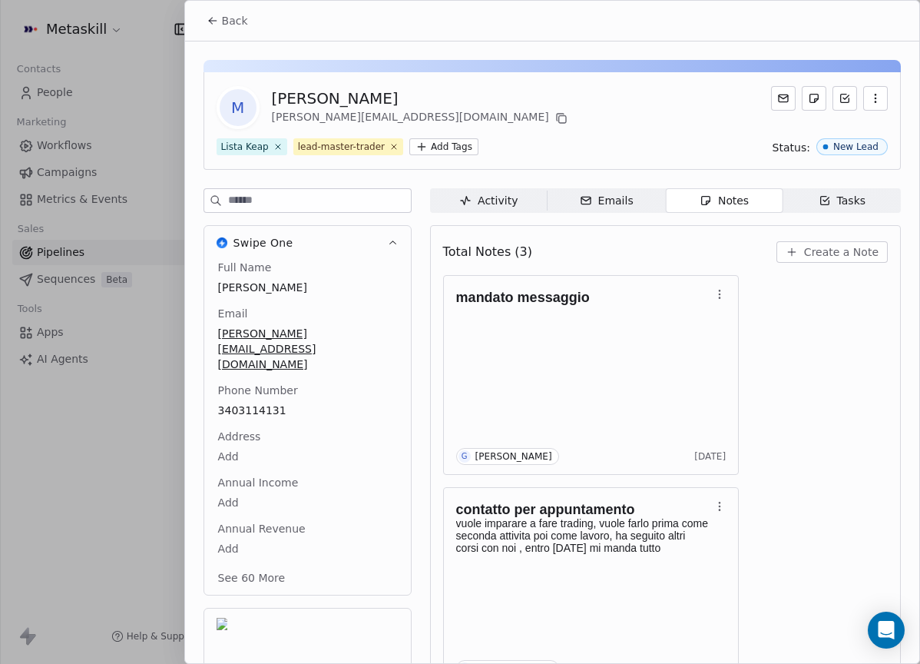
click at [219, 25] on button "Back" at bounding box center [227, 21] width 60 height 28
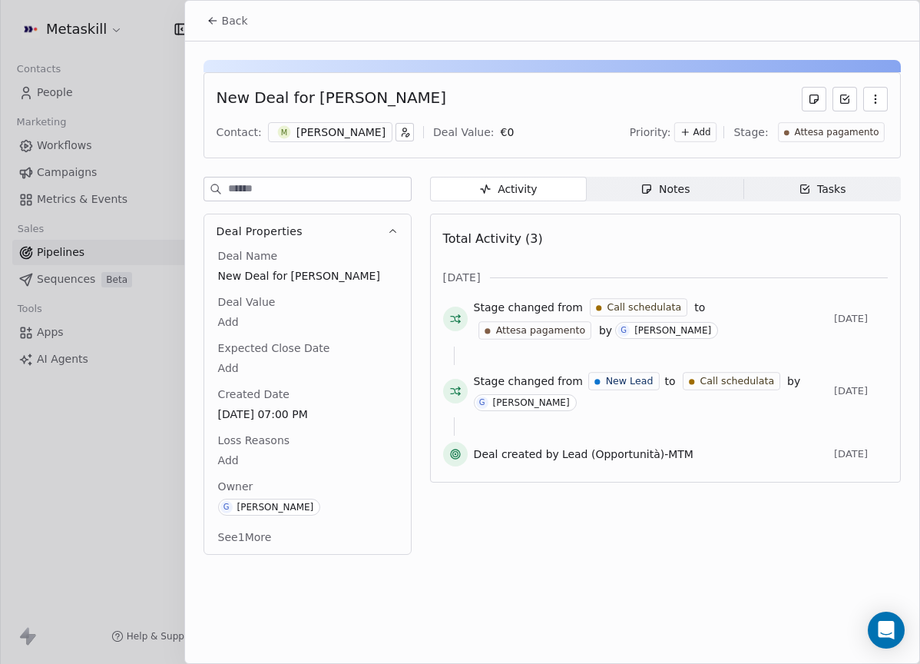
click at [655, 181] on div "Notes" at bounding box center [665, 189] width 49 height 16
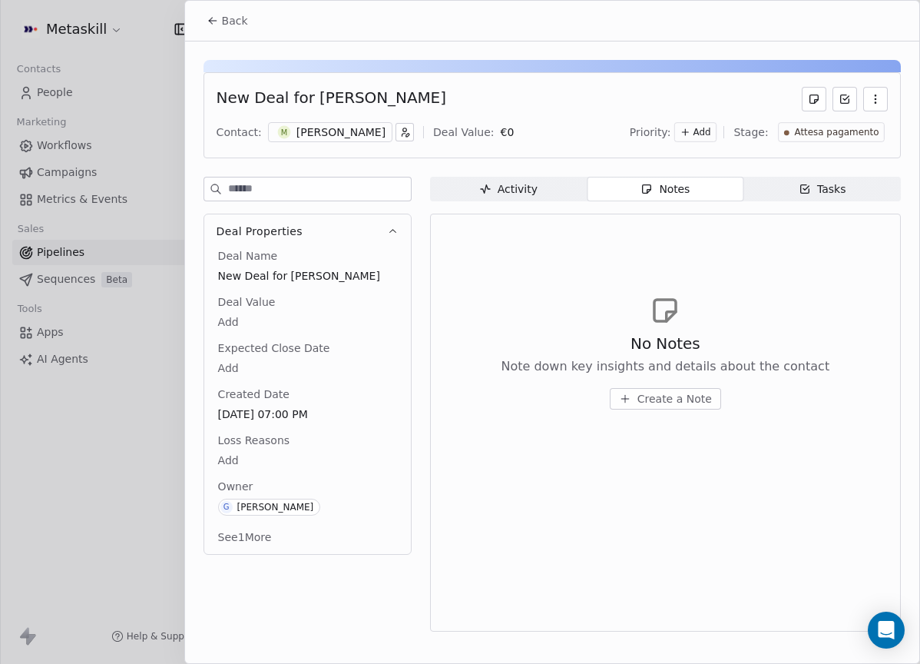
click at [660, 408] on button "Create a Note" at bounding box center [665, 399] width 111 height 22
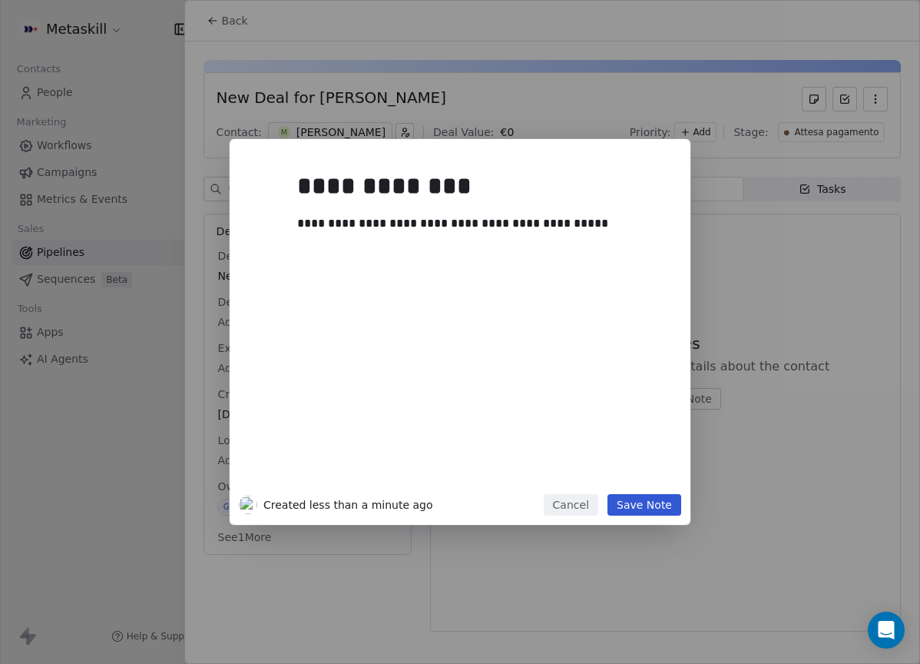
click at [673, 492] on div "**********" at bounding box center [460, 321] width 443 height 346
click at [676, 501] on button "Save Note" at bounding box center [645, 505] width 74 height 22
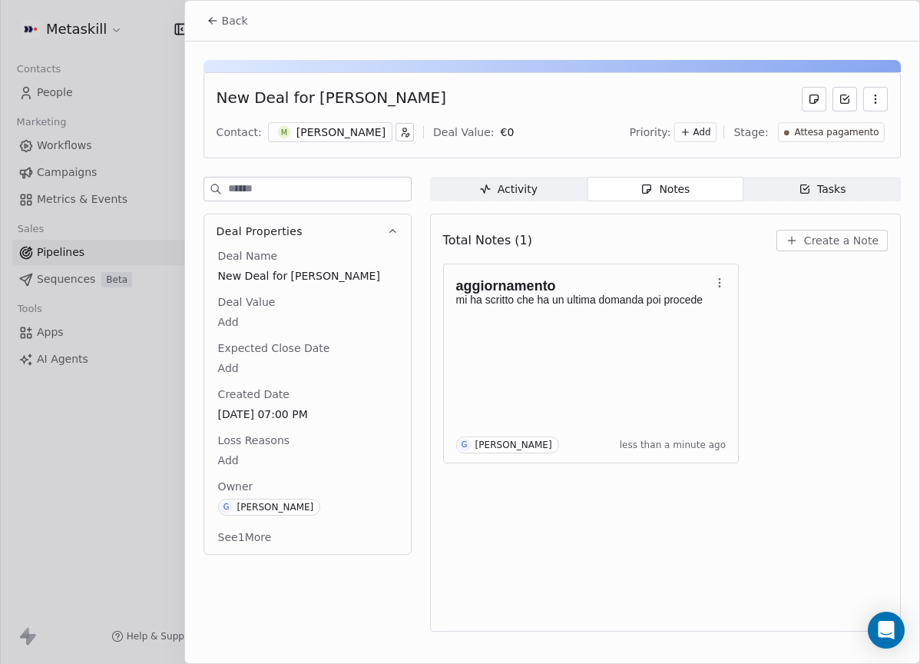
click at [248, 28] on button "Back" at bounding box center [227, 21] width 60 height 28
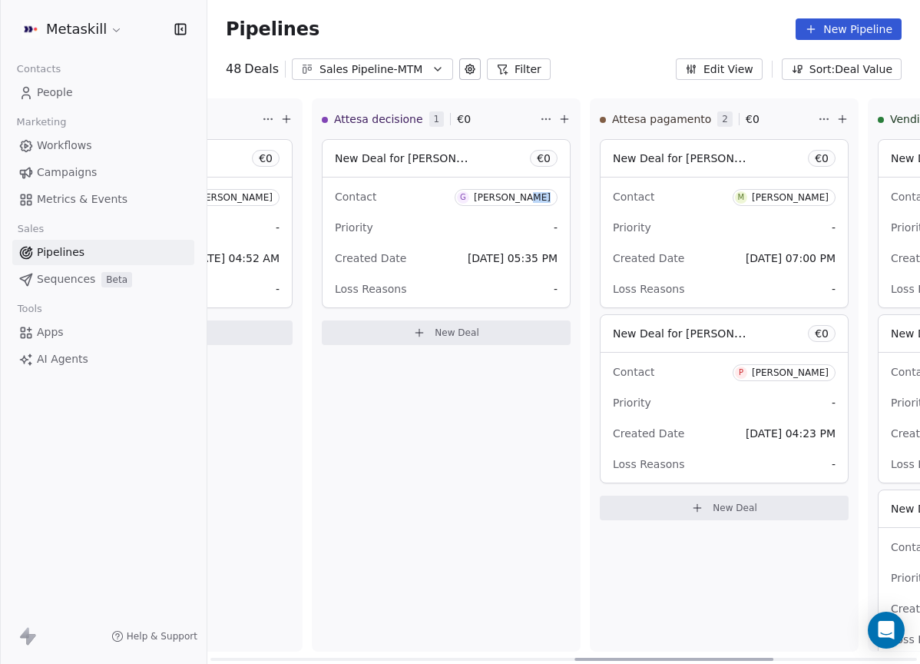
click at [531, 203] on span "G Gabriele Moda" at bounding box center [506, 197] width 103 height 17
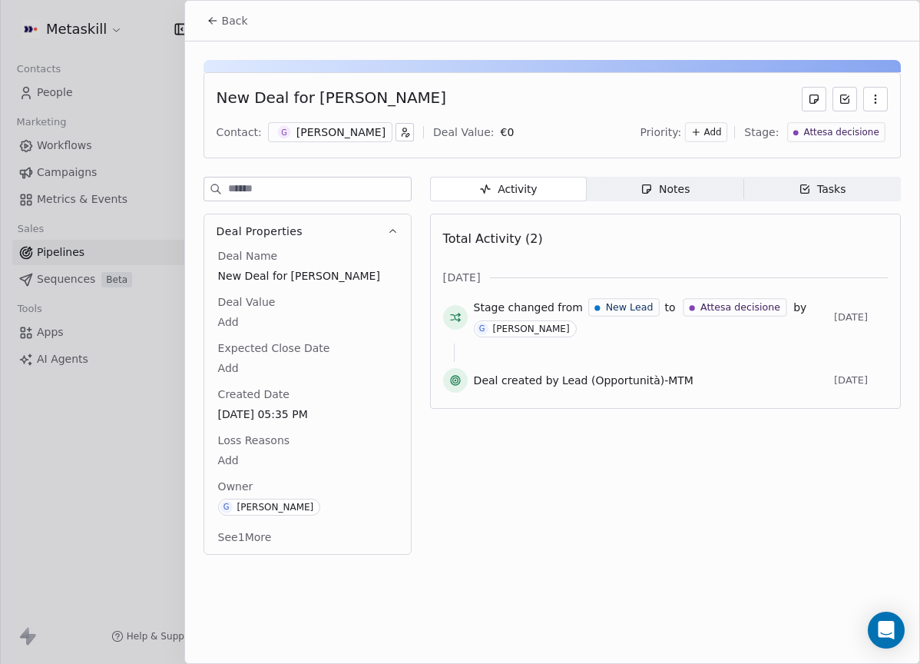
click at [294, 128] on div "G Gabriele Moda" at bounding box center [330, 132] width 124 height 20
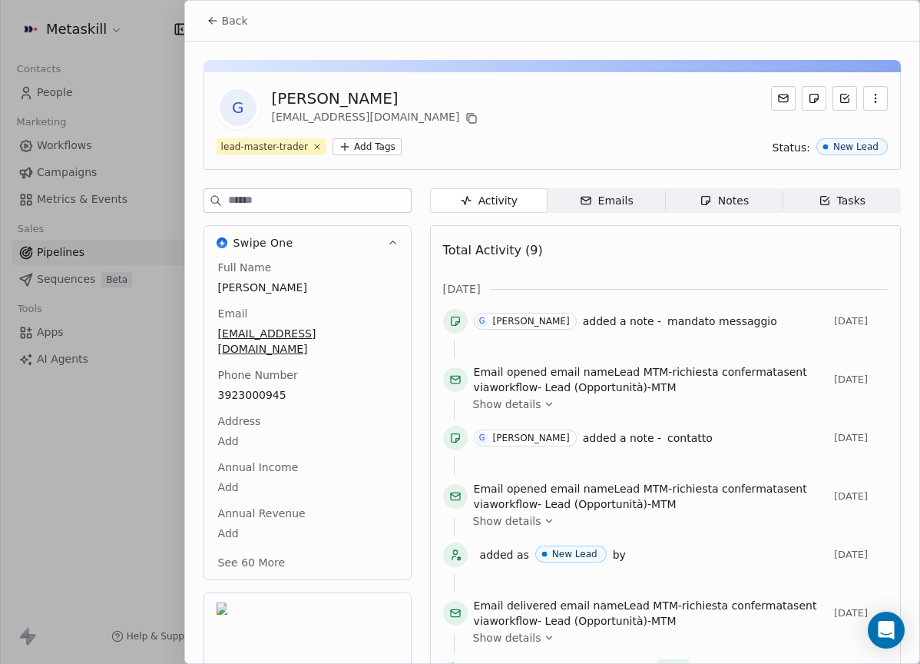
click at [695, 197] on span "Notes Notes" at bounding box center [724, 200] width 118 height 25
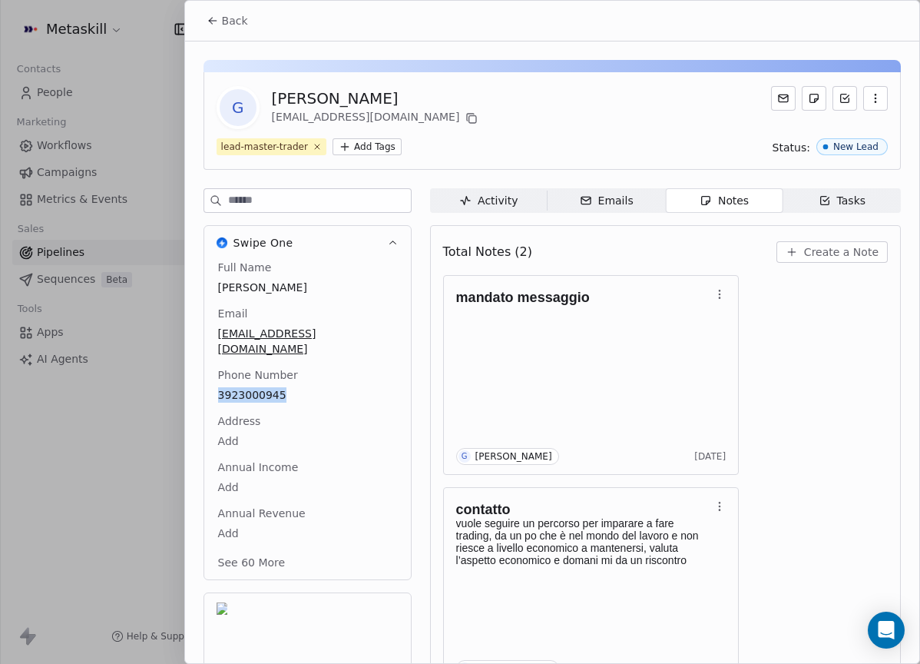
click at [244, 12] on button "Back" at bounding box center [227, 21] width 60 height 28
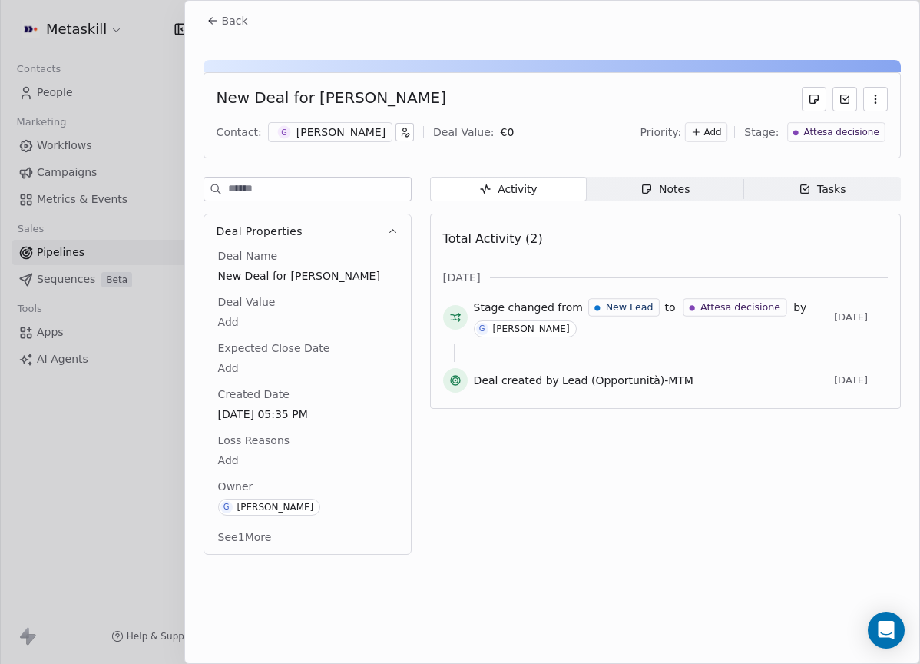
click at [226, 15] on span "Back" at bounding box center [235, 20] width 26 height 15
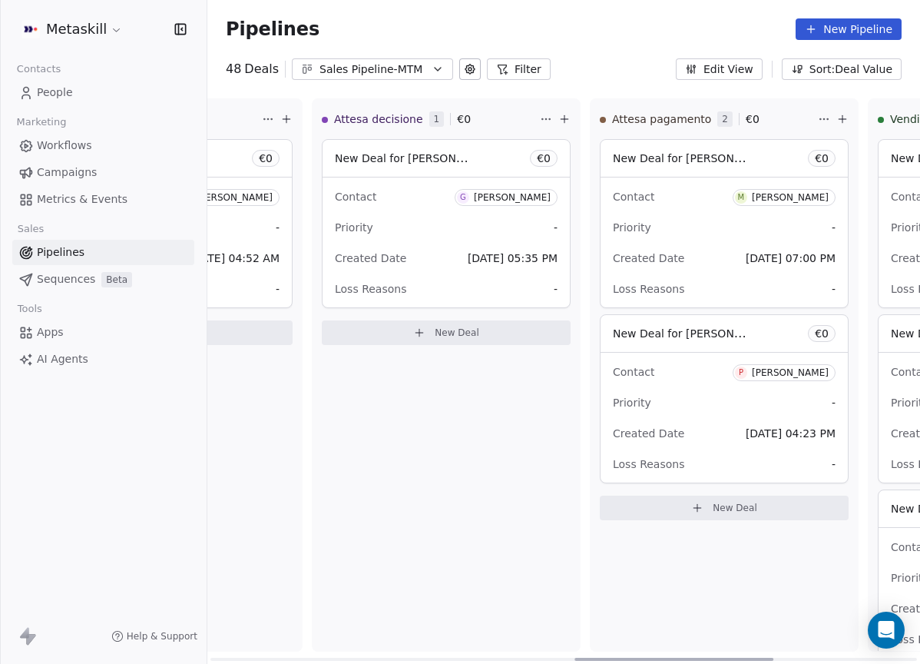
click at [388, 71] on div "Sales Pipeline-MTM" at bounding box center [373, 69] width 106 height 16
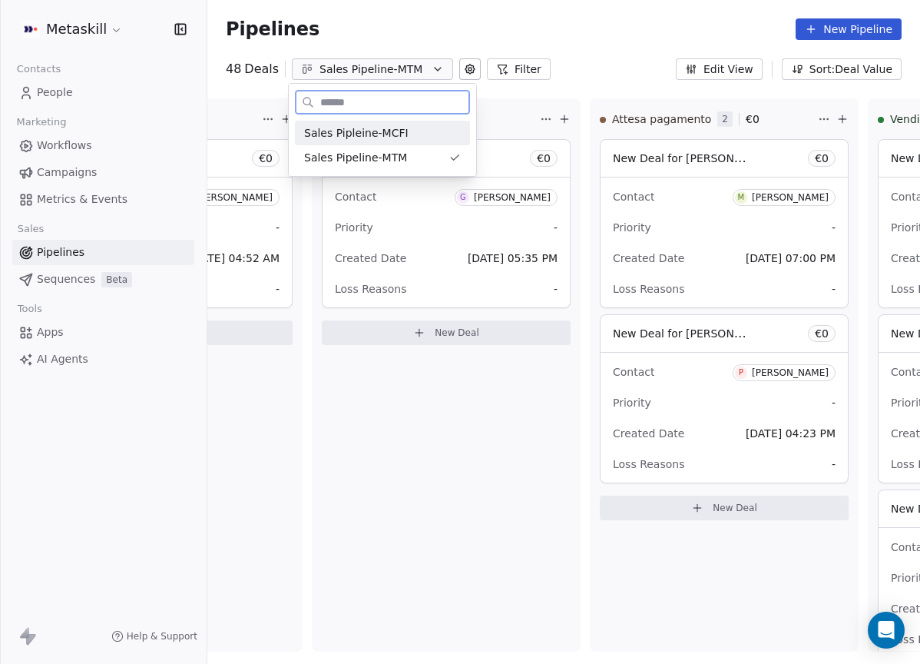
click at [434, 140] on div "Sales Pipleine-MCFI" at bounding box center [382, 133] width 157 height 16
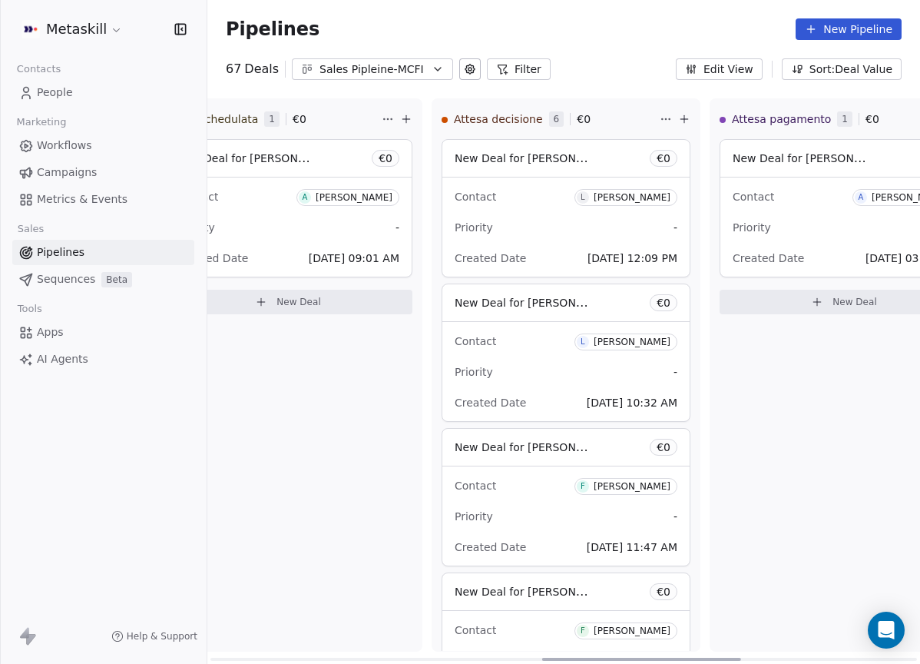
scroll to position [0, 1199]
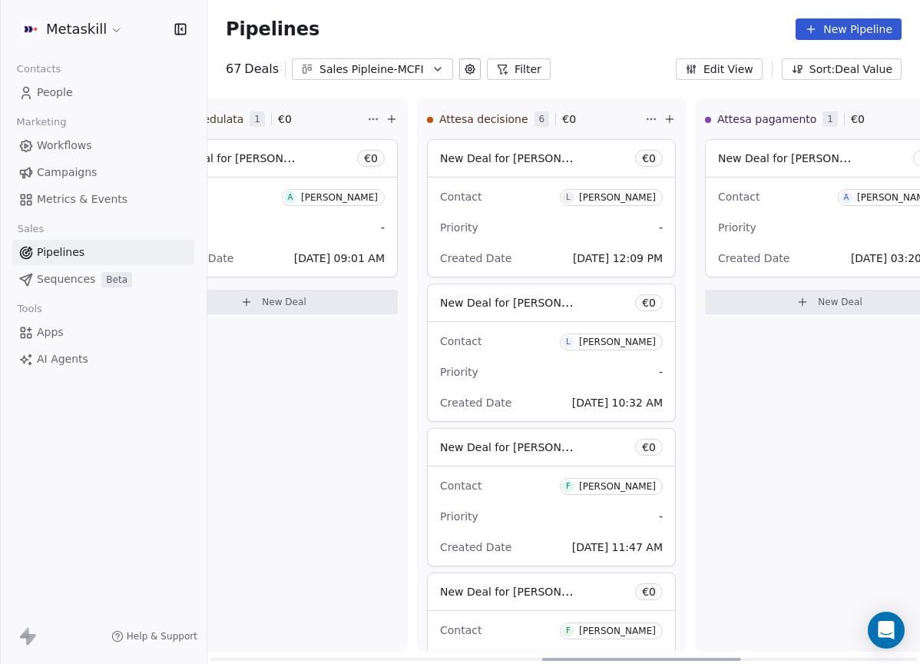
drag, startPoint x: 380, startPoint y: 657, endPoint x: 715, endPoint y: 565, distance: 347.2
click at [715, 658] on div at bounding box center [641, 659] width 199 height 3
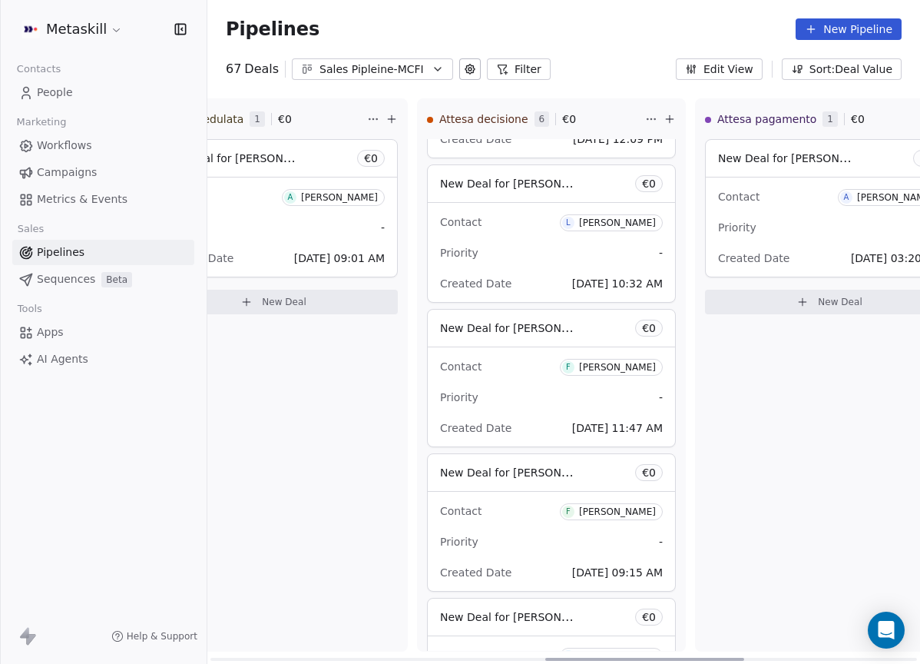
scroll to position [0, 0]
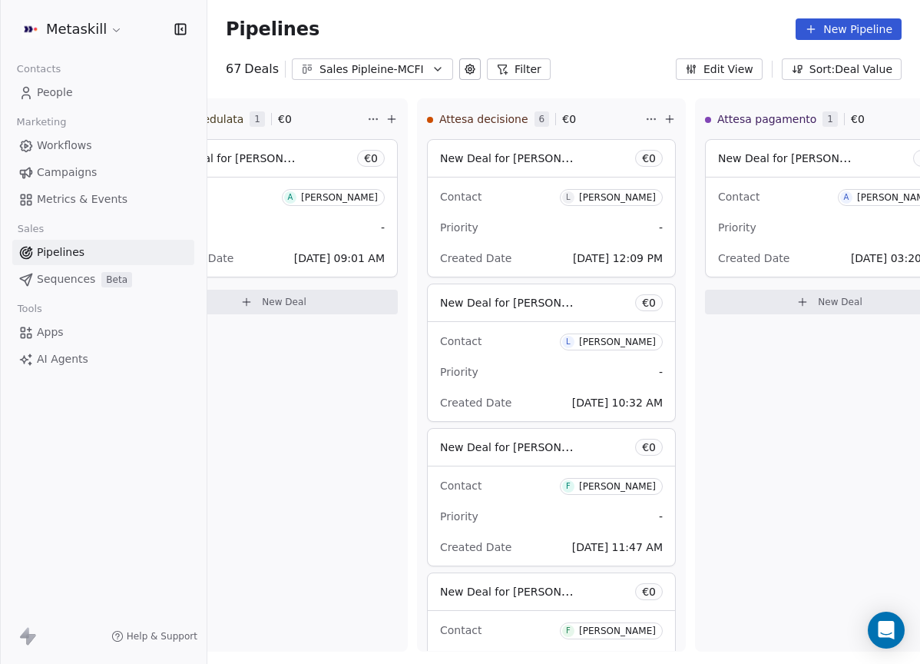
click at [906, 197] on div "[PERSON_NAME]" at bounding box center [895, 197] width 77 height 11
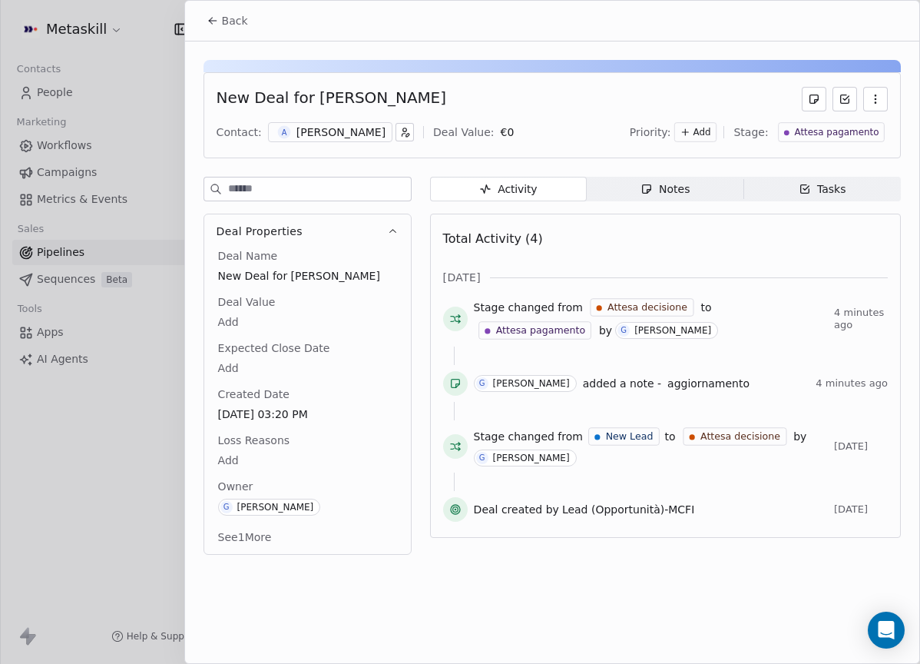
click at [338, 132] on div "[PERSON_NAME]" at bounding box center [341, 131] width 89 height 15
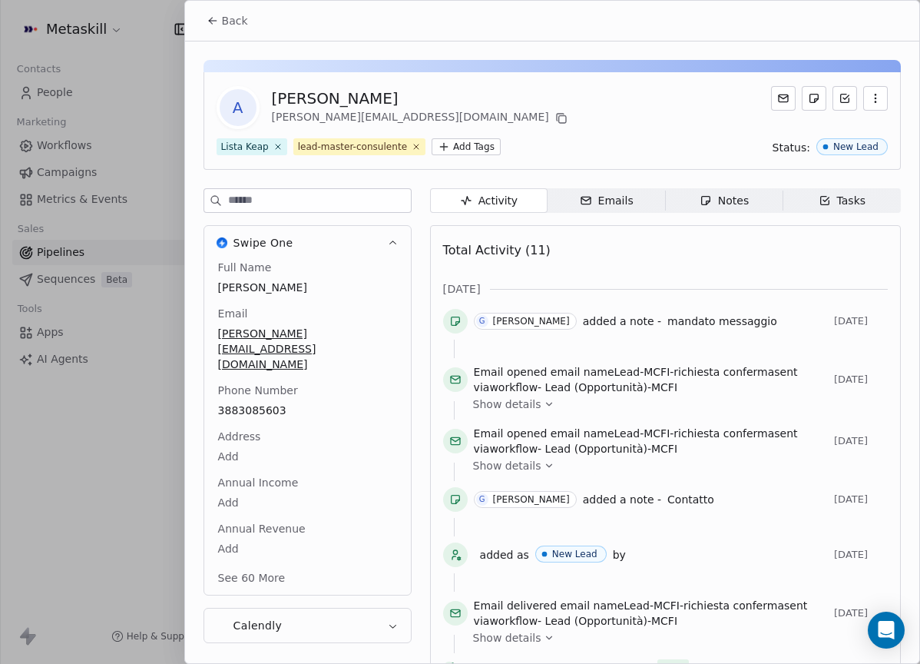
click at [724, 206] on div "Notes" at bounding box center [724, 201] width 49 height 16
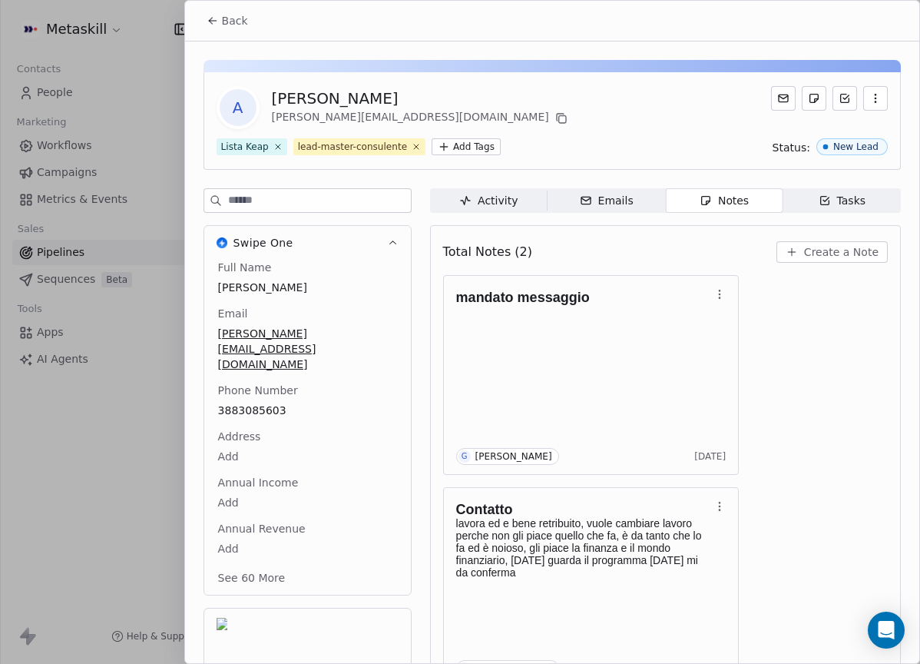
click at [218, 15] on icon at bounding box center [213, 21] width 12 height 12
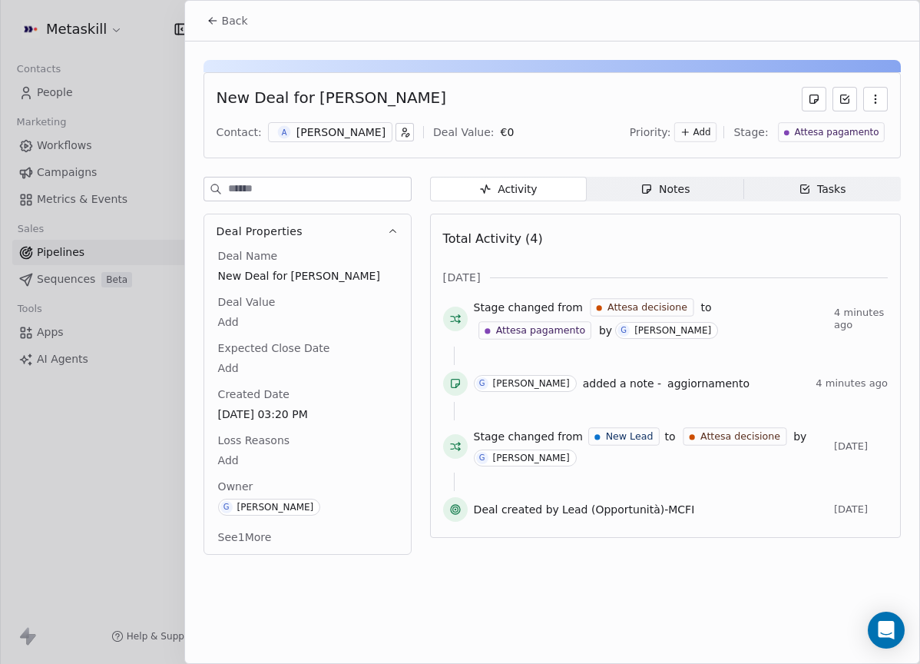
click at [247, 28] on button "Back" at bounding box center [227, 21] width 60 height 28
